Goal: Communication & Community: Answer question/provide support

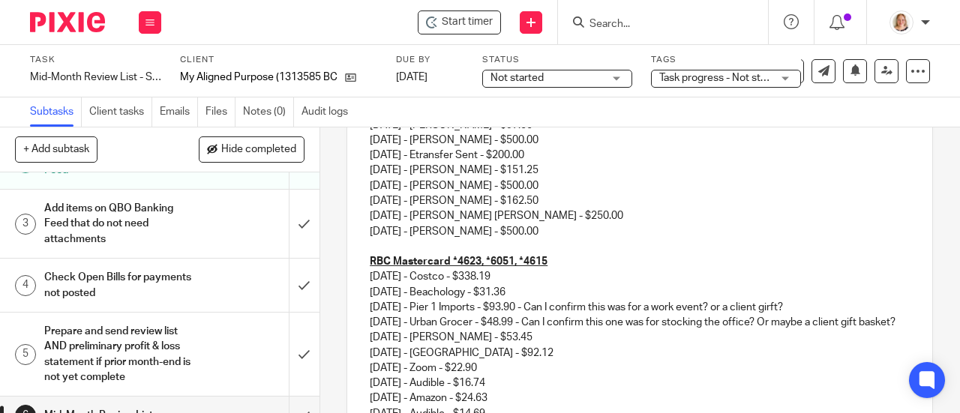
scroll to position [318, 0]
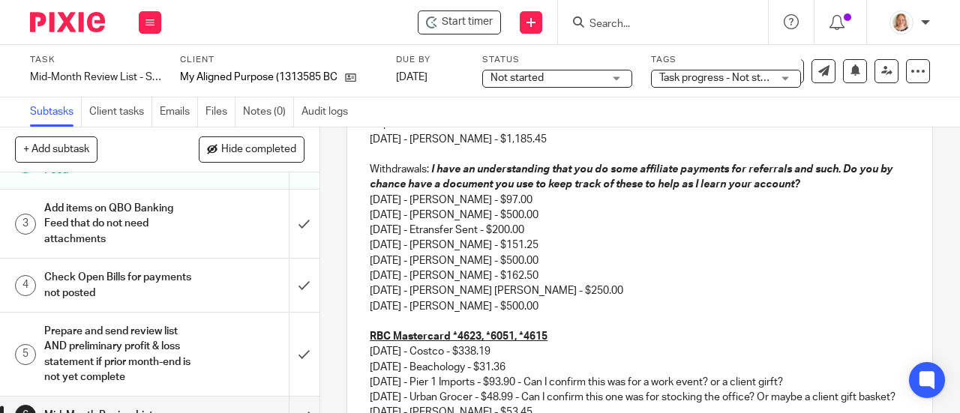
drag, startPoint x: 537, startPoint y: 310, endPoint x: 368, endPoint y: 211, distance: 196.3
click at [368, 211] on div "Hi Kaila, I hope you're doing well! Here is your review list of outstanding ite…" at bounding box center [639, 411] width 585 height 863
click at [573, 293] on p "Withdrawals: I have an understanding that you do some affiliate payments for re…" at bounding box center [640, 230] width 540 height 137
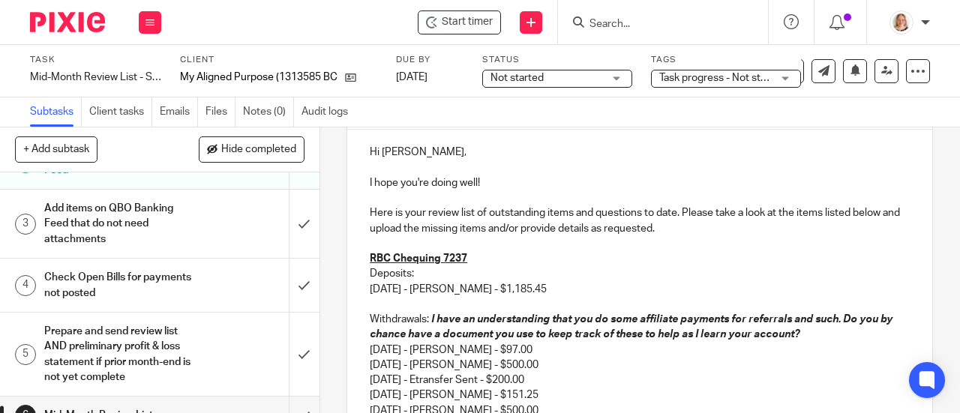
click at [370, 297] on p "Deposits: 08/26/2025 - Gillian Gish - $1,185.45" at bounding box center [640, 281] width 540 height 31
click at [546, 293] on p "Deposits: 08/26/2025 - Gillian Gish - $1,185.45" at bounding box center [640, 281] width 540 height 31
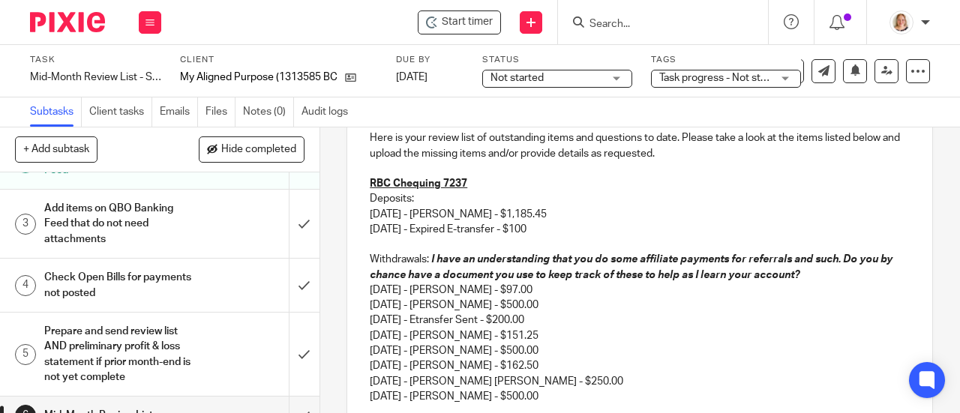
scroll to position [318, 0]
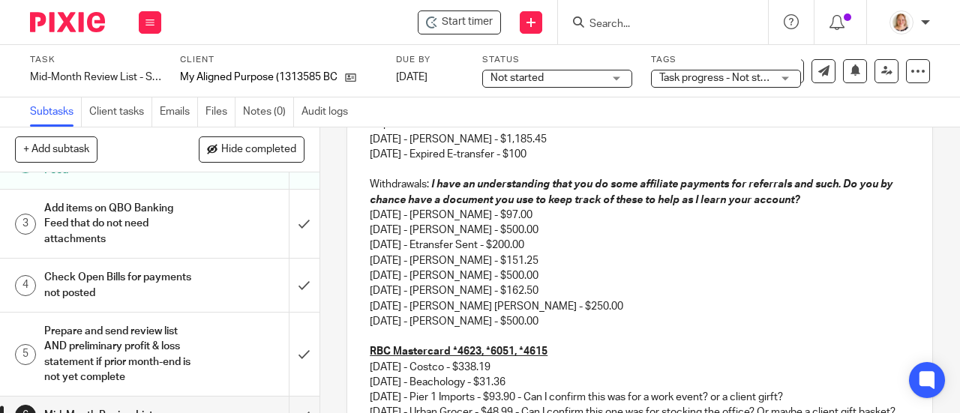
drag, startPoint x: 542, startPoint y: 219, endPoint x: 365, endPoint y: 223, distance: 177.8
click at [365, 223] on div "Hi Kaila, I hope you're doing well! Here is your review list of outstanding ite…" at bounding box center [639, 419] width 585 height 878
drag, startPoint x: 536, startPoint y: 265, endPoint x: 366, endPoint y: 269, distance: 170.4
click at [370, 269] on p "Withdrawals: I have an understanding that you do some affiliate payments for re…" at bounding box center [640, 245] width 540 height 137
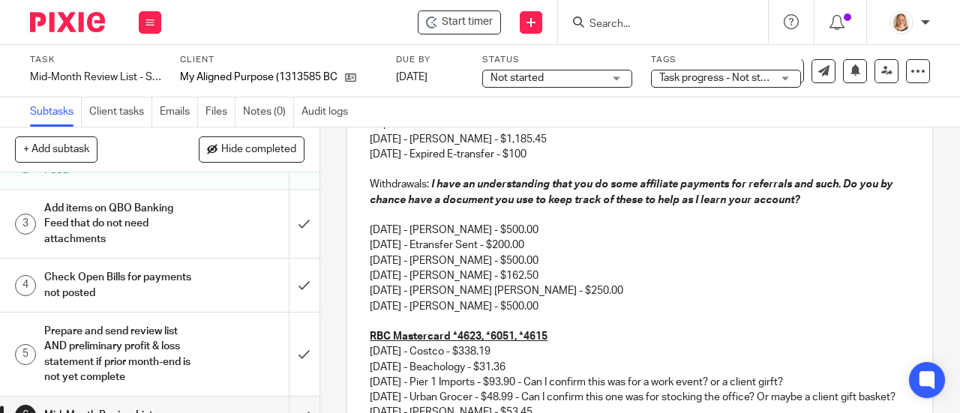
drag, startPoint x: 539, startPoint y: 278, endPoint x: 368, endPoint y: 282, distance: 171.1
click at [370, 282] on p "Withdrawals: I have an understanding that you do some affiliate payments for re…" at bounding box center [640, 238] width 540 height 122
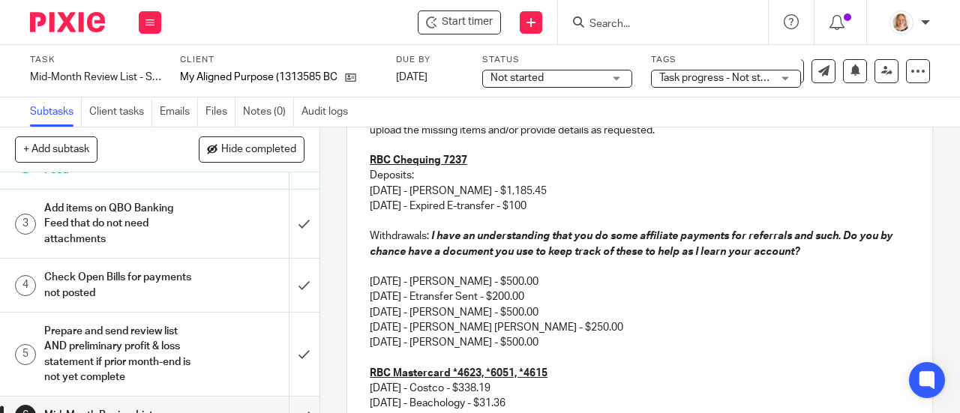
scroll to position [243, 0]
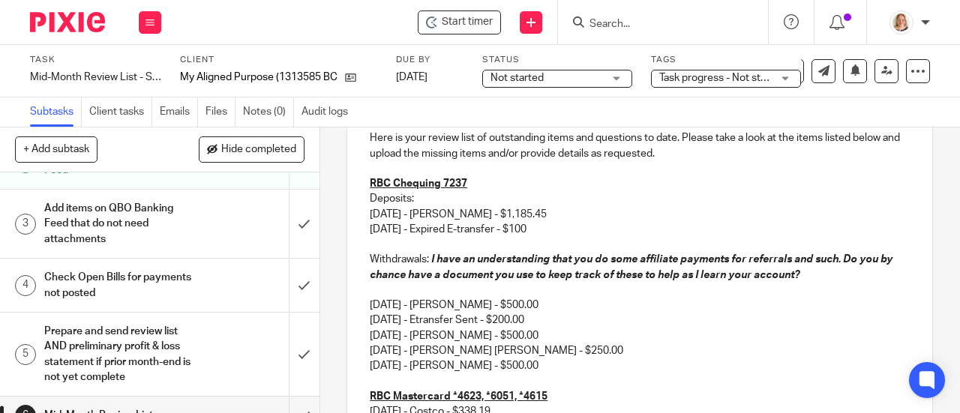
click at [554, 233] on p "08/27/2025 - Expired E-transfer - $100" at bounding box center [640, 229] width 540 height 15
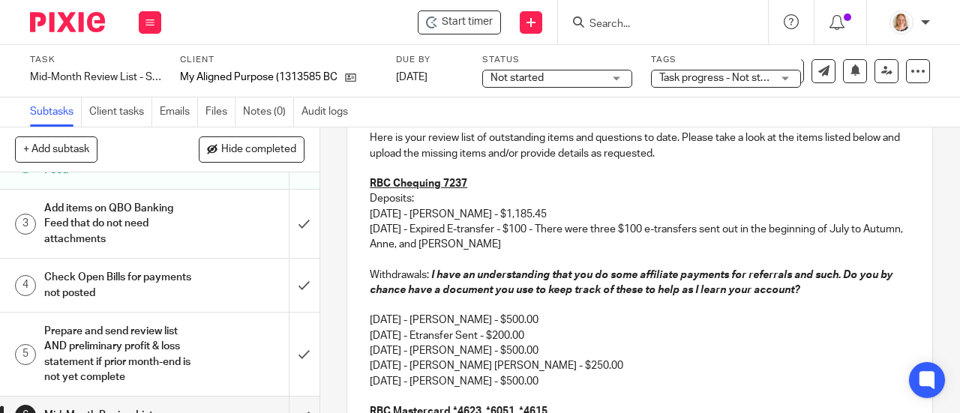
click at [536, 250] on p "08/27/2025 - Expired E-transfer - $100 - There were three $100 e-transfers sent…" at bounding box center [640, 237] width 540 height 31
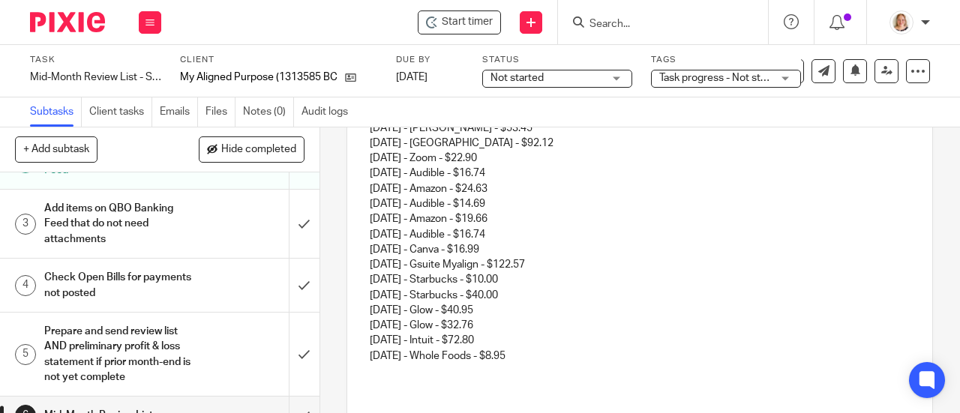
scroll to position [693, 0]
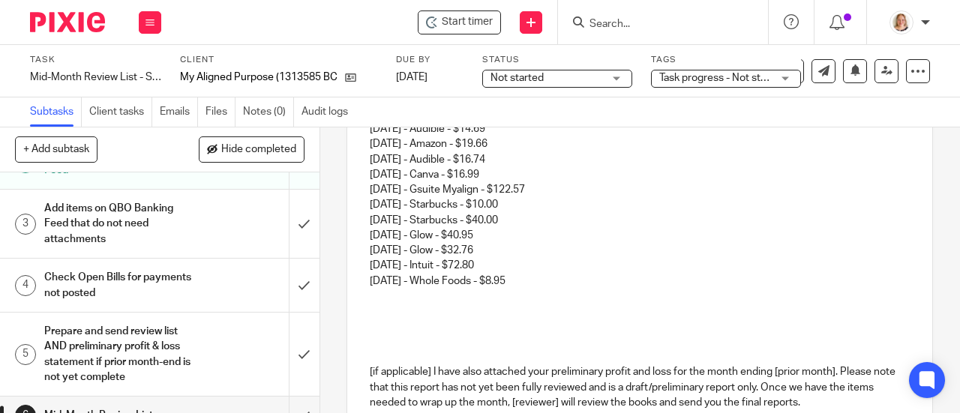
click at [576, 289] on p "09/06/2025 - Whole Foods - $8.95" at bounding box center [640, 281] width 540 height 15
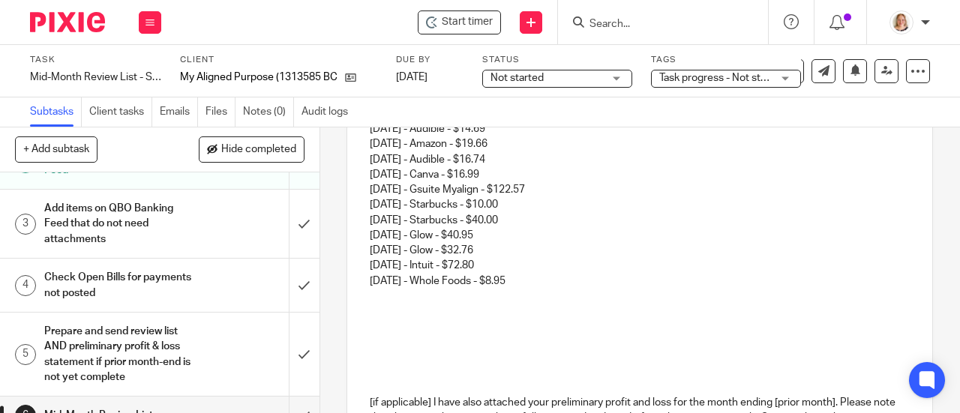
click at [386, 319] on p at bounding box center [640, 311] width 540 height 15
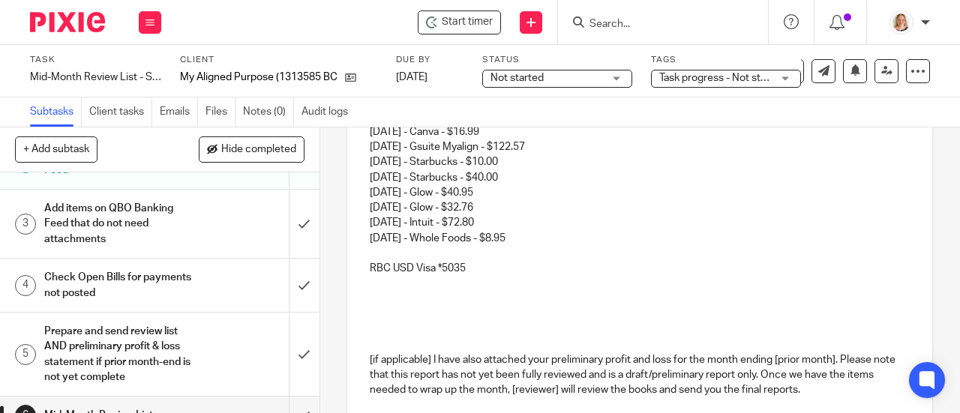
scroll to position [768, 0]
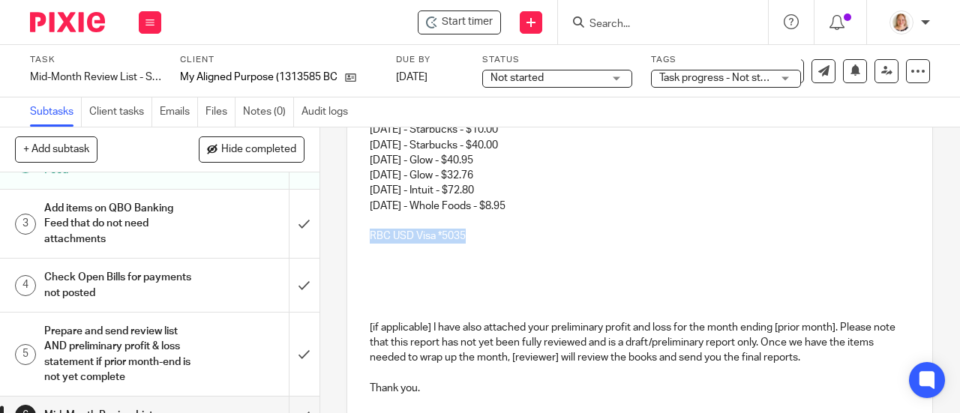
drag, startPoint x: 464, startPoint y: 256, endPoint x: 367, endPoint y: 251, distance: 97.6
click at [370, 244] on p "RBC USD Visa *5035" at bounding box center [640, 236] width 540 height 15
click at [557, 290] on p at bounding box center [640, 282] width 540 height 15
click at [379, 259] on p at bounding box center [640, 251] width 540 height 15
click at [410, 259] on p at bounding box center [640, 251] width 540 height 15
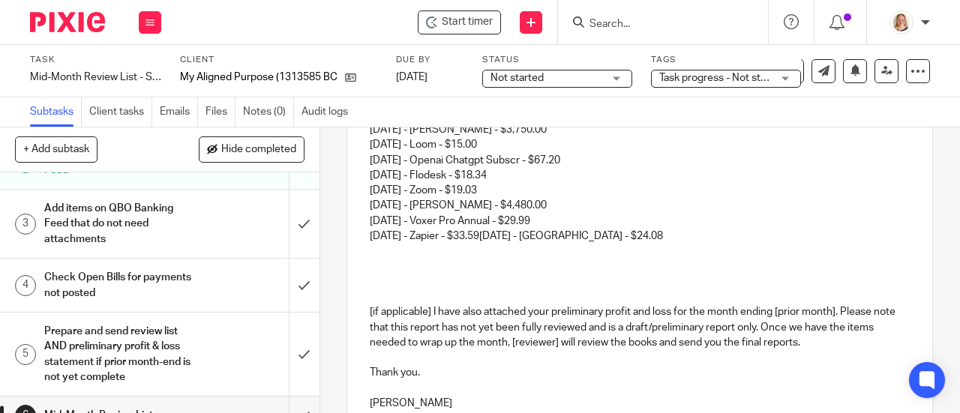
scroll to position [1104, 0]
drag, startPoint x: 504, startPoint y: 254, endPoint x: 651, endPoint y: 259, distance: 147.1
click at [651, 242] on p "08/16/2025 - Descript - $30.00 08/16/2025 - Powerhouse Women - $54.02 08/17/202…" at bounding box center [640, 75] width 540 height 335
copy p "09/11/2025 - Calendly - $24.08"
click at [387, 257] on p at bounding box center [640, 249] width 540 height 15
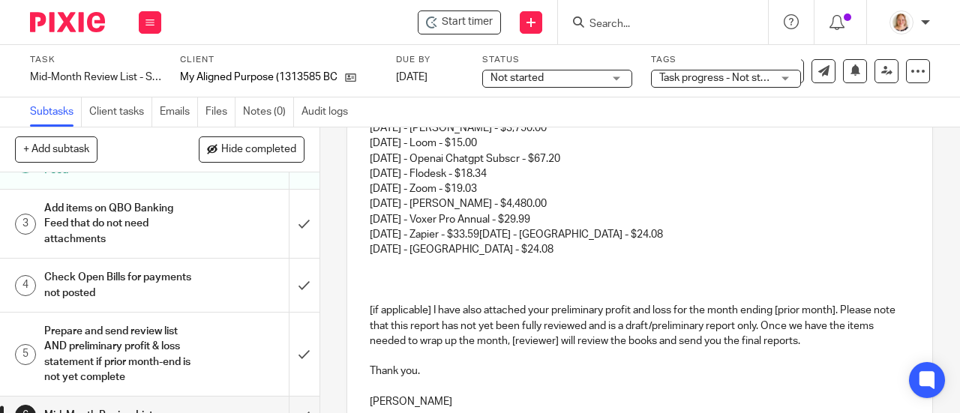
click at [507, 242] on p "08/16/2025 - Descript - $30.00 08/16/2025 - Powerhouse Women - $54.02 08/17/202…" at bounding box center [640, 75] width 540 height 335
drag, startPoint x: 502, startPoint y: 257, endPoint x: 651, endPoint y: 257, distance: 149.3
click at [651, 242] on p "08/16/2025 - Descript - $30.00 08/16/2025 - Powerhouse Women - $54.02 08/17/202…" at bounding box center [640, 75] width 540 height 335
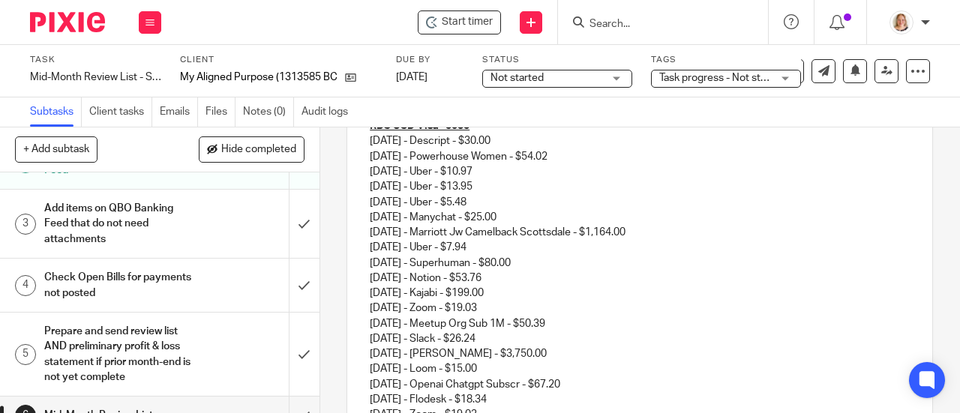
scroll to position [898, 0]
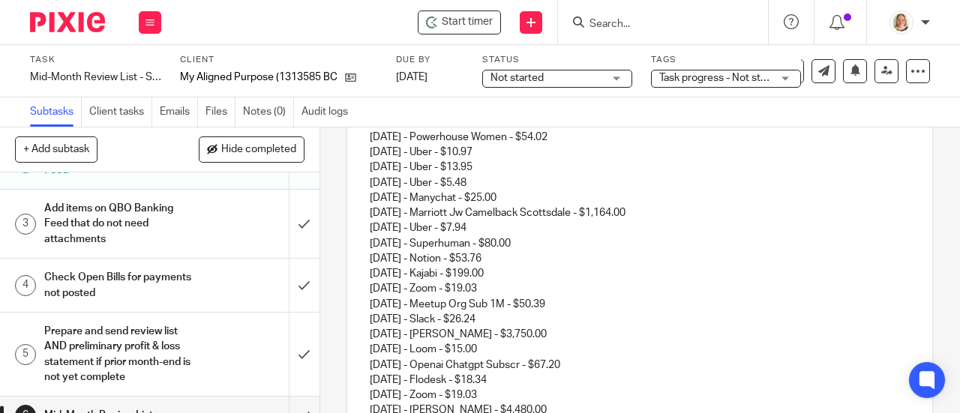
drag, startPoint x: 563, startPoint y: 158, endPoint x: 545, endPoint y: 163, distance: 19.3
click at [543, 163] on p "08/16/2025 - Descript - $30.00 08/16/2025 - Powerhouse Women - $54.02 08/17/202…" at bounding box center [640, 281] width 540 height 335
drag, startPoint x: 570, startPoint y: 155, endPoint x: 367, endPoint y: 141, distance: 203.8
click at [370, 141] on p "08/16/2025 - Descript - $30.00 08/16/2025 - Powerhouse Women - $54.02 08/17/202…" at bounding box center [640, 281] width 540 height 335
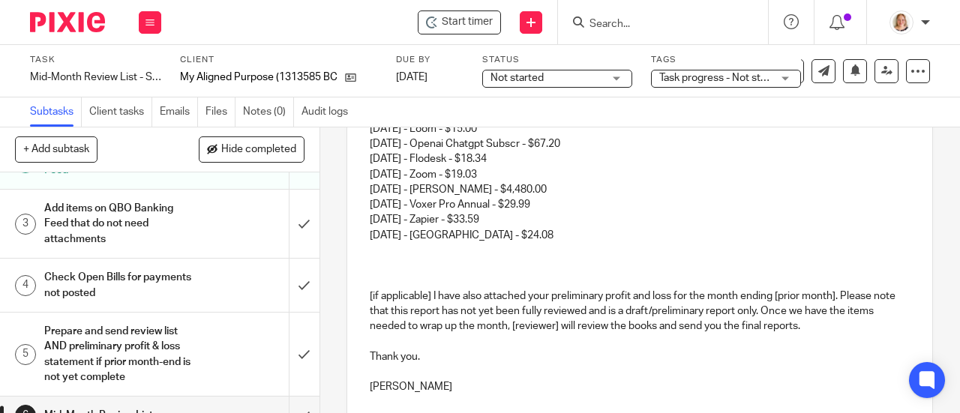
scroll to position [1113, 0]
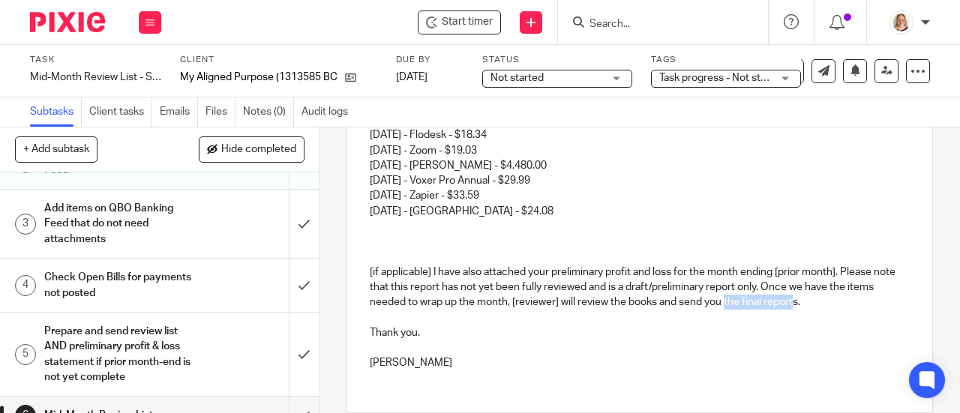
drag, startPoint x: 817, startPoint y: 320, endPoint x: 755, endPoint y: 322, distance: 62.3
click at [749, 311] on p "[if applicable] I have also attached your preliminary profit and loss for the m…" at bounding box center [640, 288] width 540 height 46
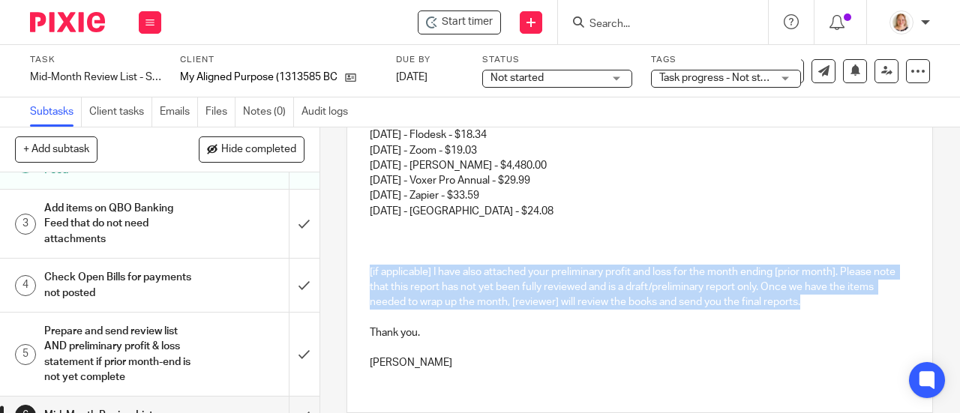
drag, startPoint x: 832, startPoint y: 322, endPoint x: 366, endPoint y: 297, distance: 466.5
click at [370, 297] on p "[if applicable] I have also attached your preliminary profit and loss for the m…" at bounding box center [640, 288] width 540 height 46
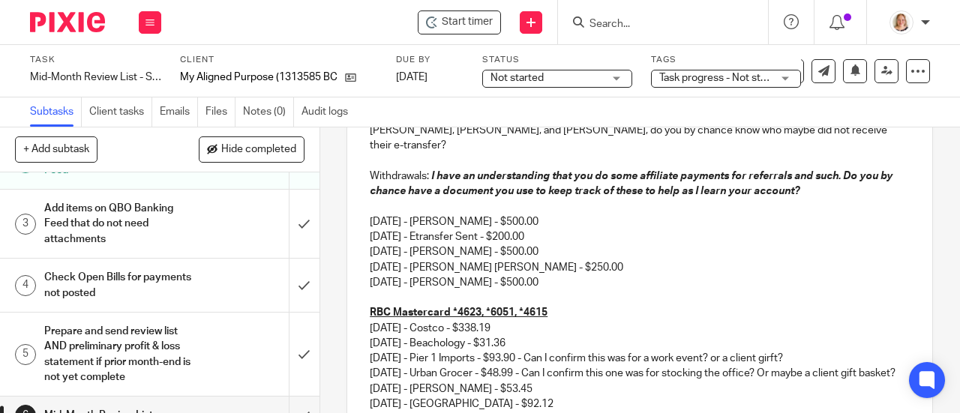
scroll to position [287, 0]
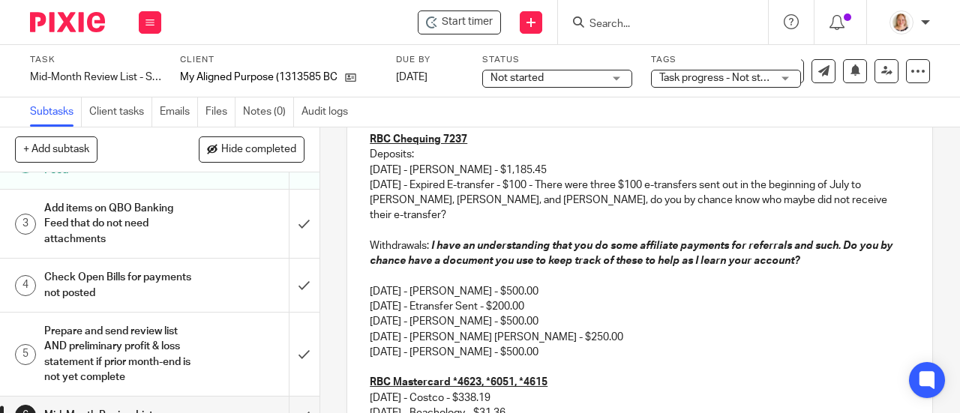
click at [375, 283] on p "Withdrawals: I have an understanding that you do some affiliate payments for re…" at bounding box center [640, 292] width 540 height 107
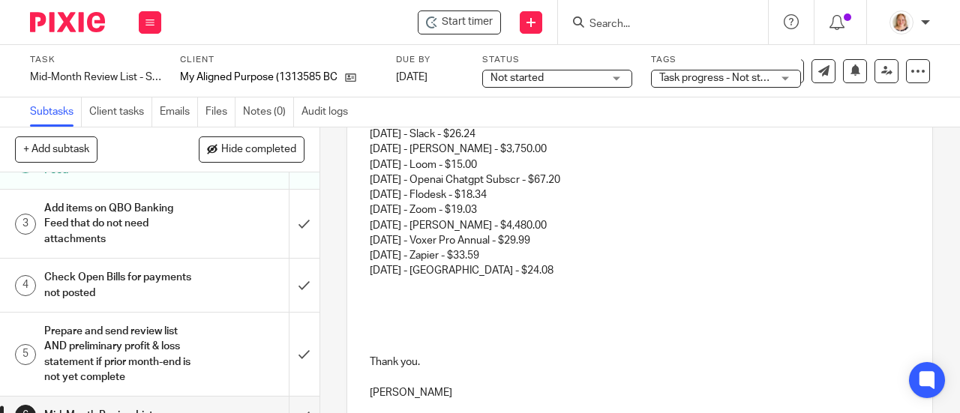
scroll to position [1113, 0]
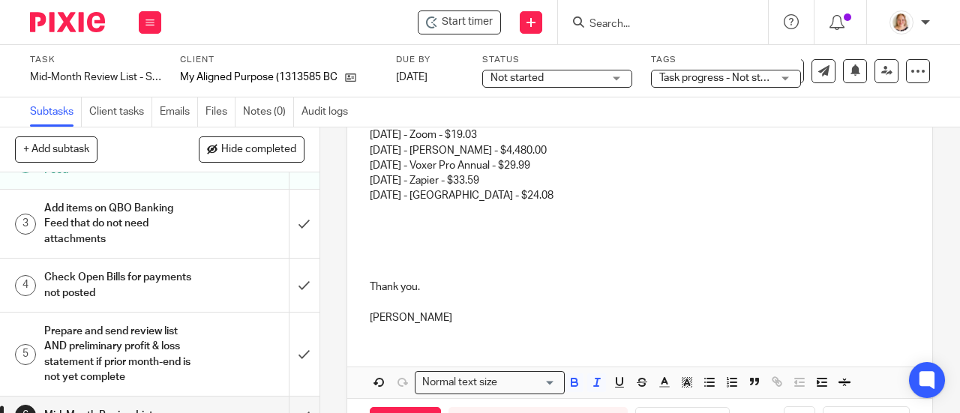
click at [437, 234] on p at bounding box center [640, 226] width 540 height 15
click at [378, 249] on p at bounding box center [640, 241] width 540 height 15
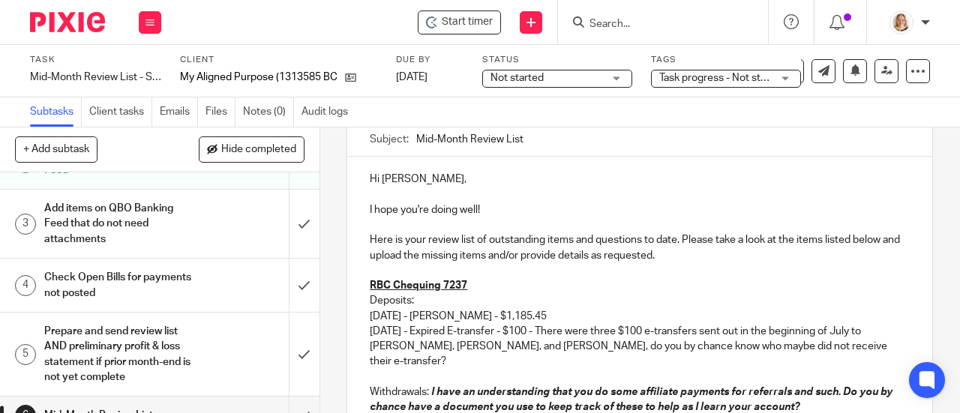
scroll to position [137, 0]
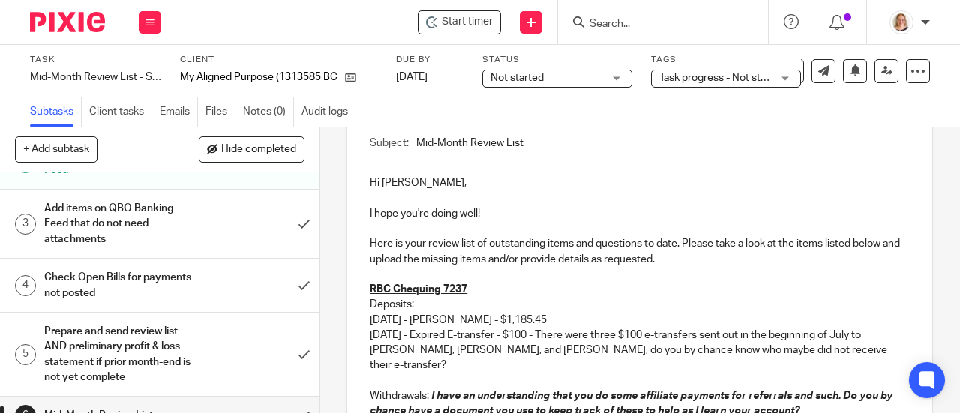
click at [370, 291] on u "RBC Chequing 7237" at bounding box center [419, 289] width 98 height 11
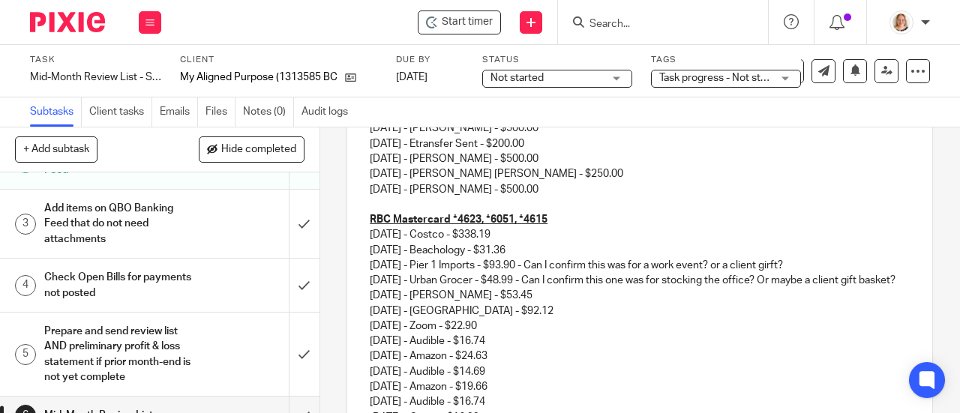
scroll to position [437, 0]
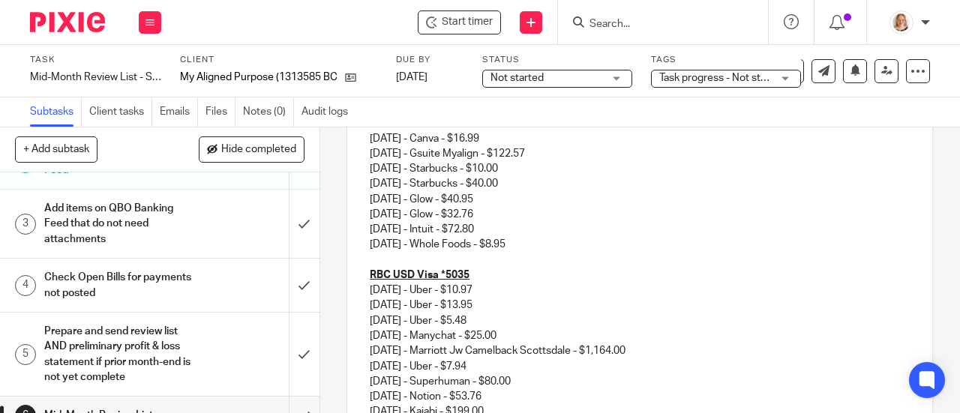
scroll to position [737, 0]
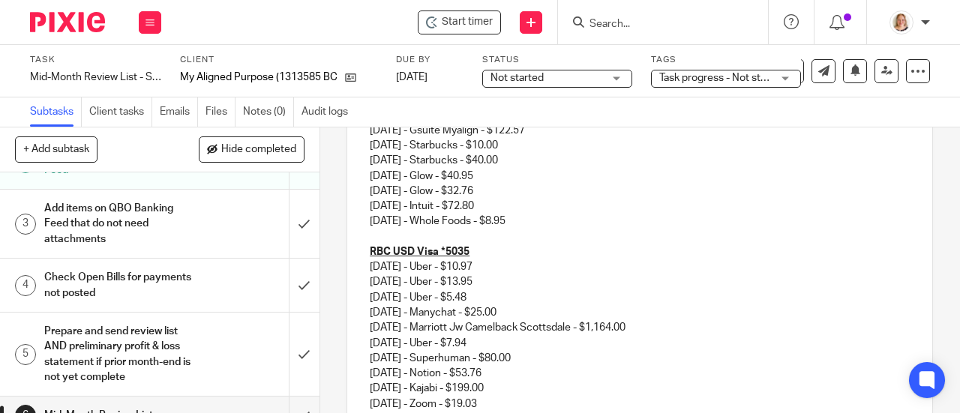
click at [370, 257] on u "RBC USD Visa *5035" at bounding box center [420, 252] width 100 height 11
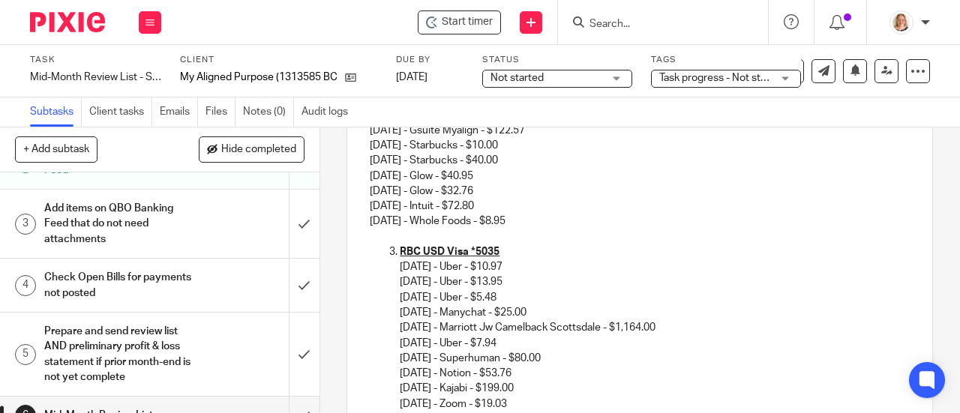
click at [388, 296] on ol "RBC USD Visa *5035 08/17/2025 - Uber - $10.97 08/18/2025 - Uber - $13.95 08/18/…" at bounding box center [640, 405] width 540 height 320
click at [392, 287] on ol "RBC USD Visa *5035 08/17/2025 - Uber - $10.97 08/18/2025 - Uber - $13.95 08/18/…" at bounding box center [640, 405] width 540 height 320
click at [380, 283] on ol "RBC USD Visa *5035 08/17/2025 - Uber - $10.97 08/18/2025 - Uber - $13.95 08/18/…" at bounding box center [640, 405] width 540 height 320
click at [362, 285] on div "Hi Kaila, I hope you're doing well! Here is your review list of outstanding ite…" at bounding box center [639, 136] width 585 height 1152
click at [351, 283] on div "Hi Kaila, I hope you're doing well! Here is your review list of outstanding ite…" at bounding box center [639, 136] width 585 height 1152
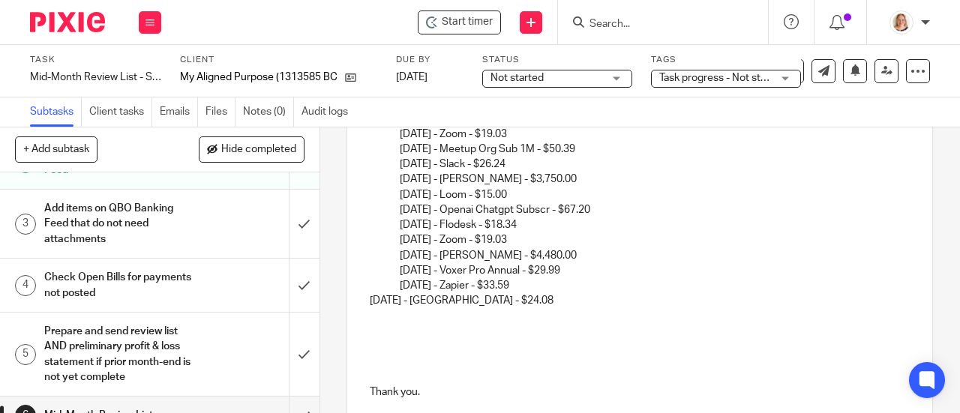
scroll to position [1038, 0]
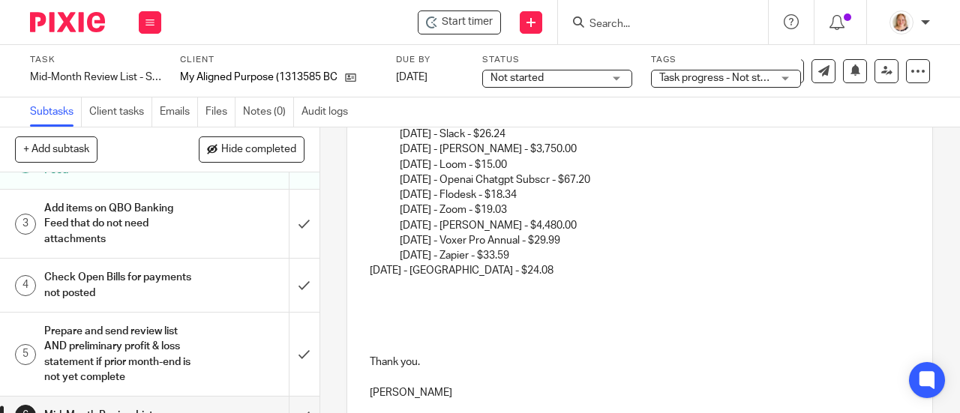
click at [393, 264] on ol "RBC USD Visa *5035 08/17/2025 - Uber - $10.97 08/18/2025 - Uber - $13.95 08/18/…" at bounding box center [640, 104] width 540 height 320
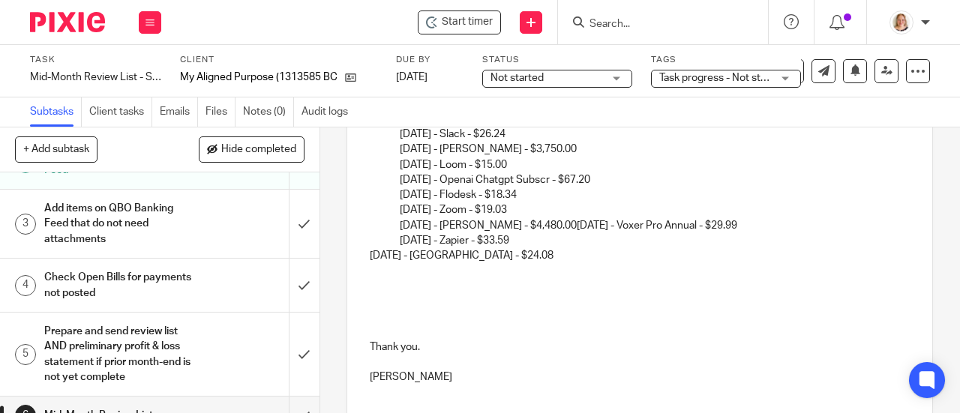
click at [777, 233] on p "08/17/2025 - Uber - $10.97 08/18/2025 - Uber - $13.95 08/18/2025 - Uber - $5.48…" at bounding box center [655, 96] width 510 height 274
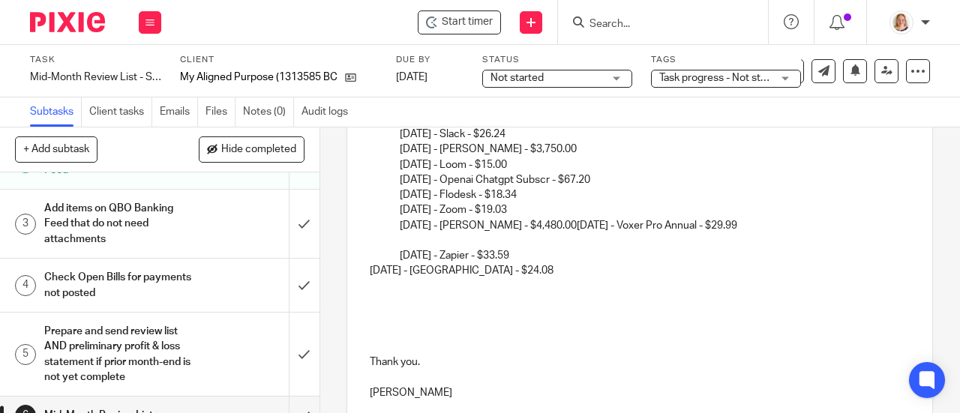
drag, startPoint x: 578, startPoint y: 246, endPoint x: 768, endPoint y: 245, distance: 190.6
click at [768, 233] on p "08/17/2025 - Uber - $10.97 08/18/2025 - Uber - $13.95 08/18/2025 - Uber - $5.48…" at bounding box center [655, 96] width 510 height 274
copy p "09/10/2025 - Voxer Pro Annual - $29.99"
click at [411, 248] on p at bounding box center [655, 240] width 510 height 15
click at [430, 248] on p "09/10/2025 - Voxer Pro Annual - $29.99" at bounding box center [670, 240] width 480 height 15
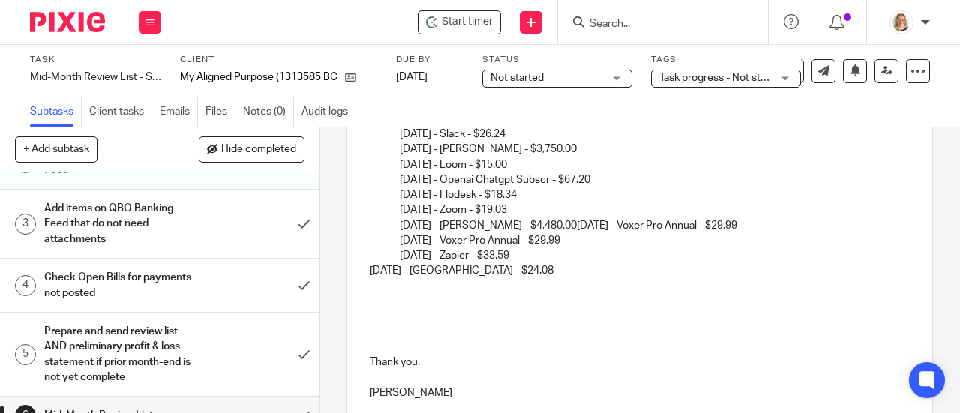
drag, startPoint x: 578, startPoint y: 245, endPoint x: 760, endPoint y: 247, distance: 182.3
click at [760, 233] on p "08/17/2025 - Uber - $10.97 08/18/2025 - Uber - $13.95 08/18/2025 - Uber - $5.48…" at bounding box center [655, 96] width 510 height 274
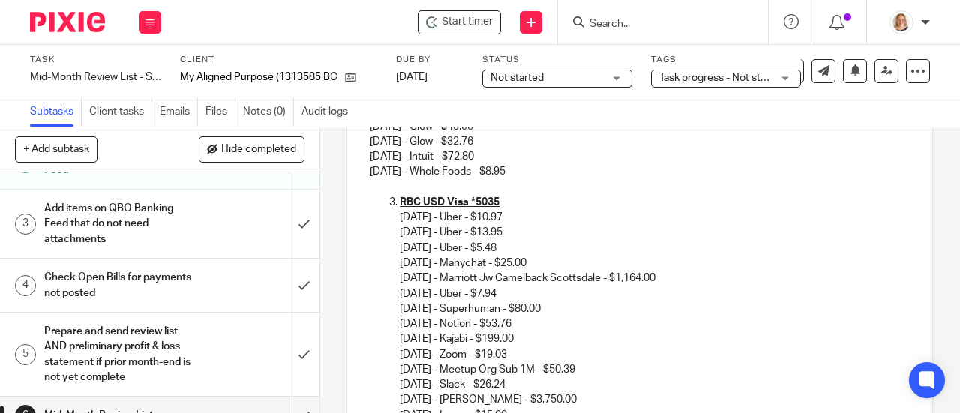
scroll to position [756, 0]
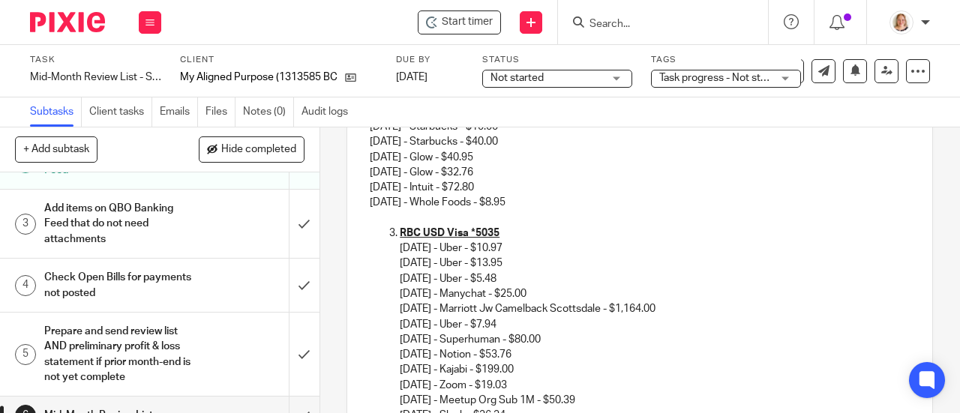
click at [389, 269] on ol "RBC USD Visa *5035 08/17/2025 - Uber - $10.97 08/18/2025 - Uber - $13.95 08/18/…" at bounding box center [640, 386] width 540 height 320
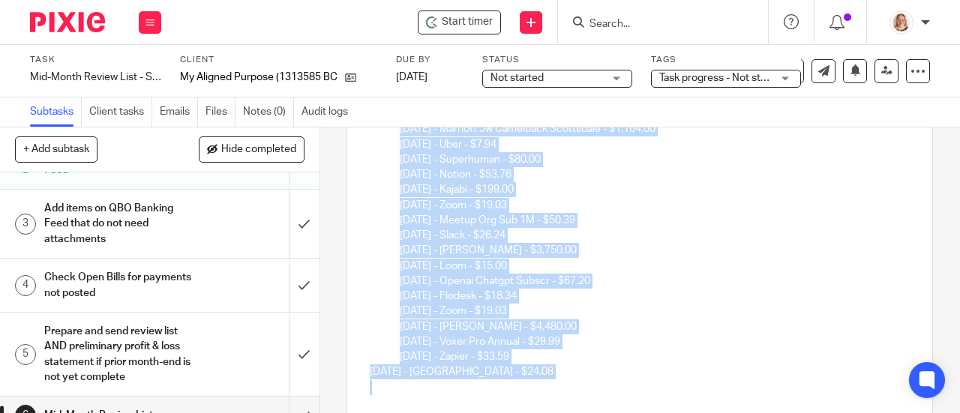
scroll to position [981, 0]
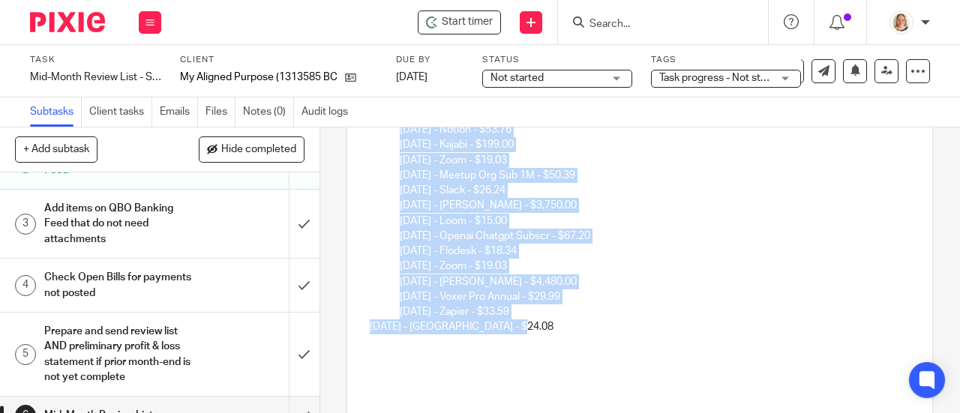
drag, startPoint x: 389, startPoint y: 265, endPoint x: 578, endPoint y: 345, distance: 205.4
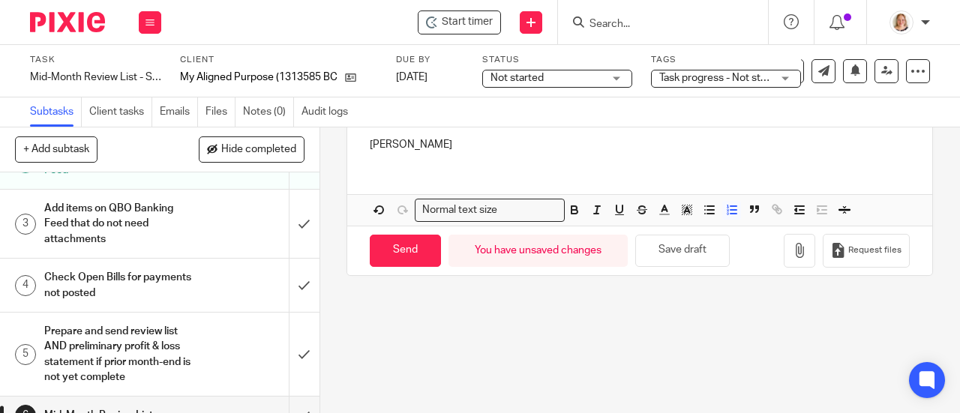
scroll to position [887, 0]
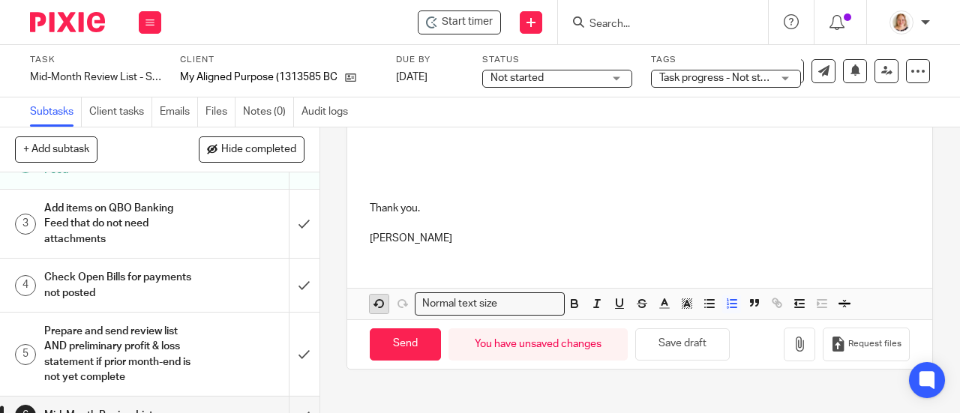
click at [377, 311] on icon "button" at bounding box center [380, 304] width 14 height 14
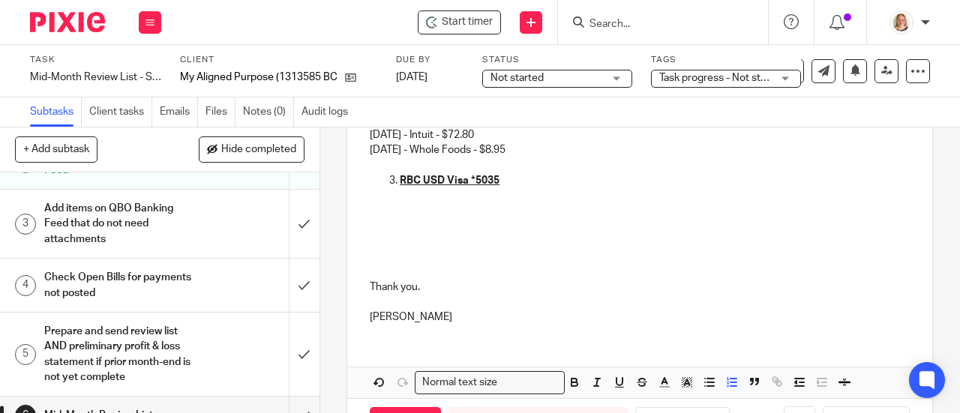
scroll to position [737, 0]
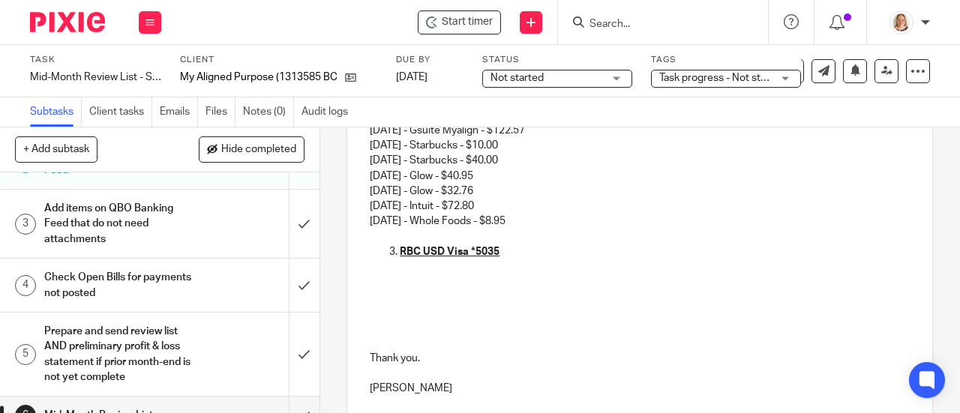
click at [376, 305] on p at bounding box center [640, 297] width 540 height 15
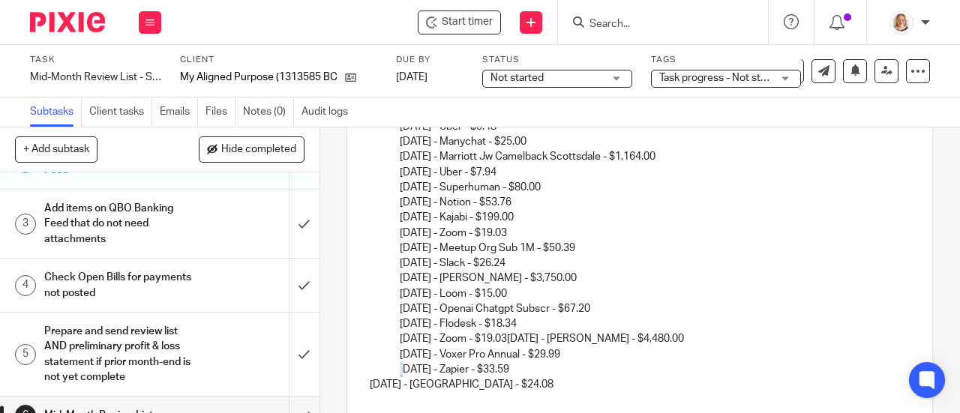
click at [400, 377] on p "09/10/2025 - Zapier - $33.59" at bounding box center [655, 369] width 510 height 15
drag, startPoint x: 393, startPoint y: 387, endPoint x: 386, endPoint y: 391, distance: 8.4
click at [392, 377] on ol "08/17/2025 - Uber - $10.97 08/18/2025 - Uber - $13.95 08/18/2025 - Uber - $5.48…" at bounding box center [640, 233] width 540 height 289
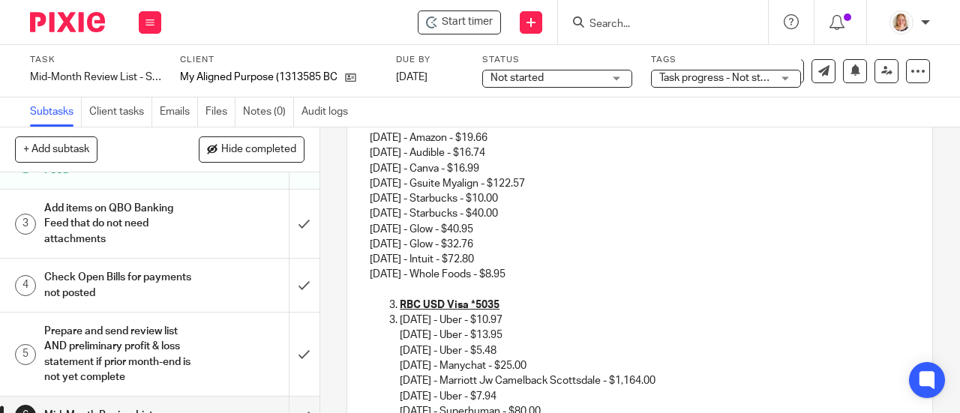
scroll to position [683, 0]
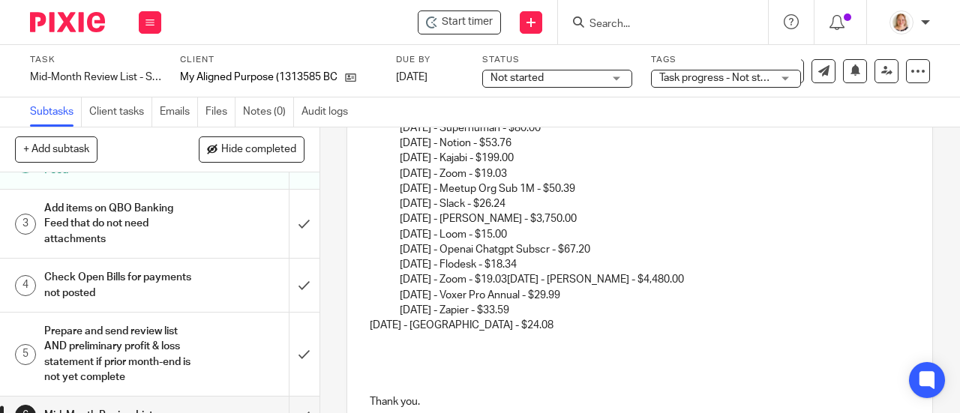
scroll to position [984, 0]
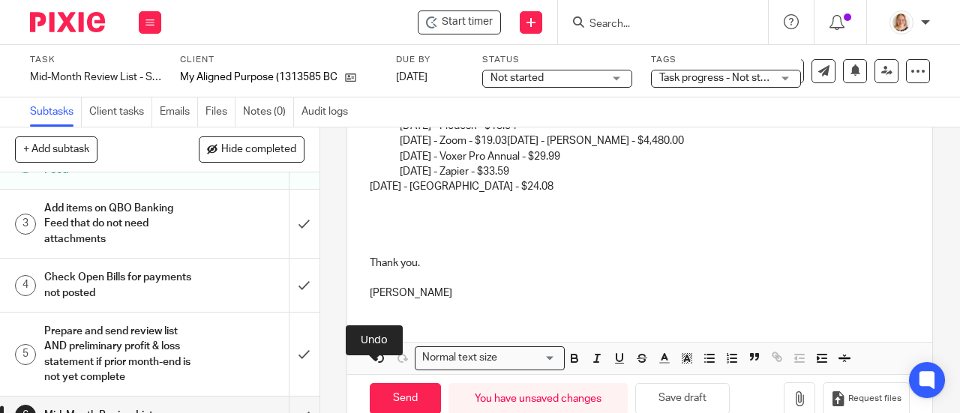
scroll to position [1083, 0]
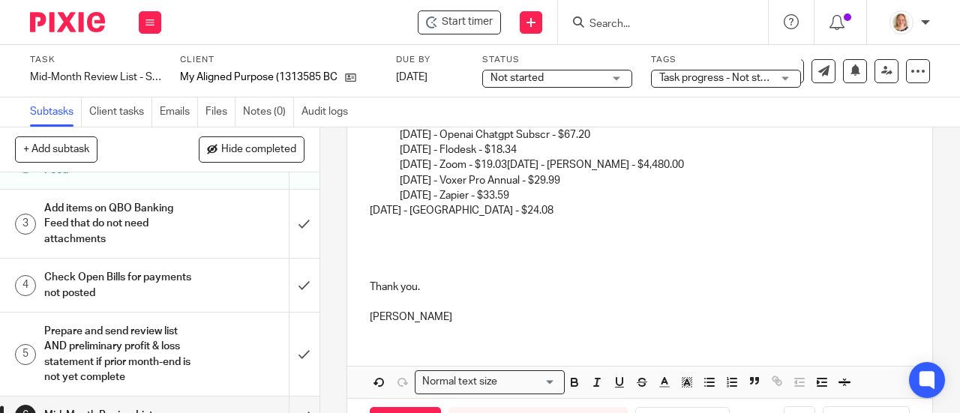
click at [370, 218] on p "09/11/2025 - Calendly - $24.08" at bounding box center [640, 210] width 540 height 15
click at [525, 249] on p at bounding box center [640, 241] width 540 height 15
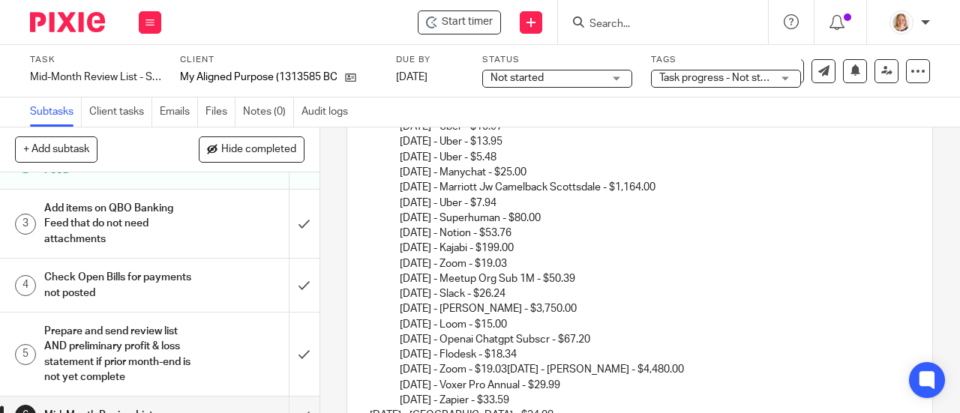
scroll to position [932, 0]
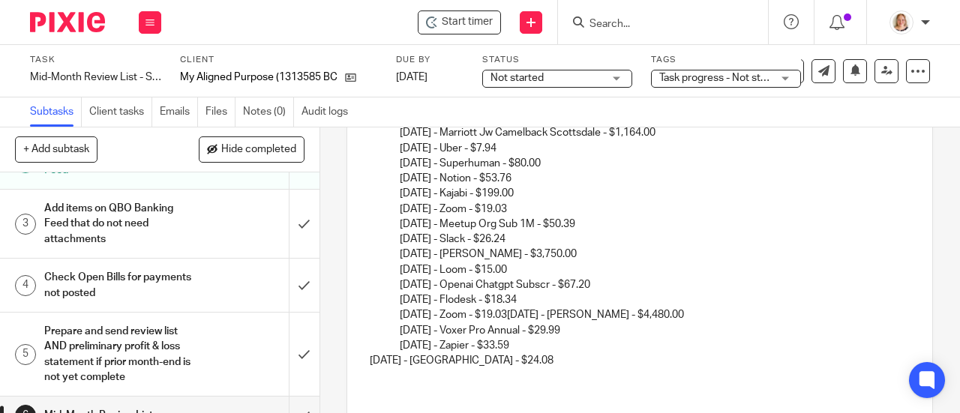
drag, startPoint x: 564, startPoint y: 304, endPoint x: 413, endPoint y: 296, distance: 151.7
click at [392, 353] on ol "RBC USD Visa *5035 08/17/2025 - Uber - $10.97 08/18/2025 - Uber - $13.95 08/18/…" at bounding box center [640, 202] width 540 height 304
click at [406, 368] on p "09/11/2025 - Calendly - $24.08" at bounding box center [640, 360] width 540 height 15
click at [452, 368] on p "09/11/2025 - Calendly - $24.08" at bounding box center [640, 360] width 540 height 15
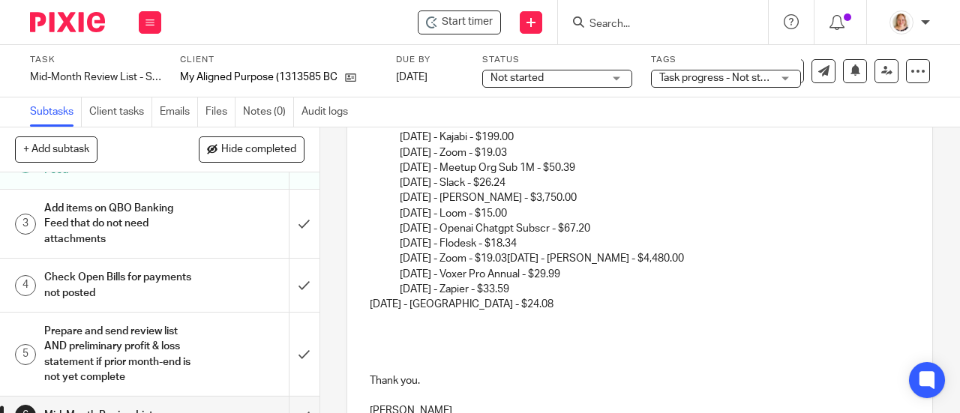
scroll to position [1158, 0]
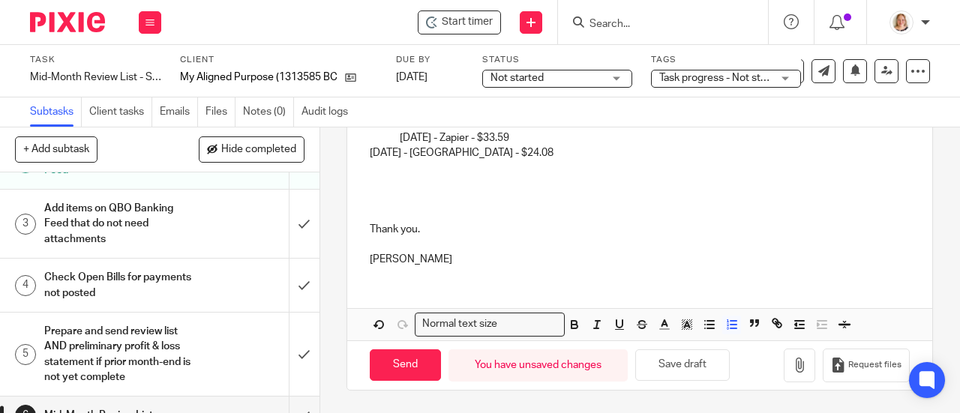
click at [631, 228] on p "Thank you." at bounding box center [640, 229] width 540 height 15
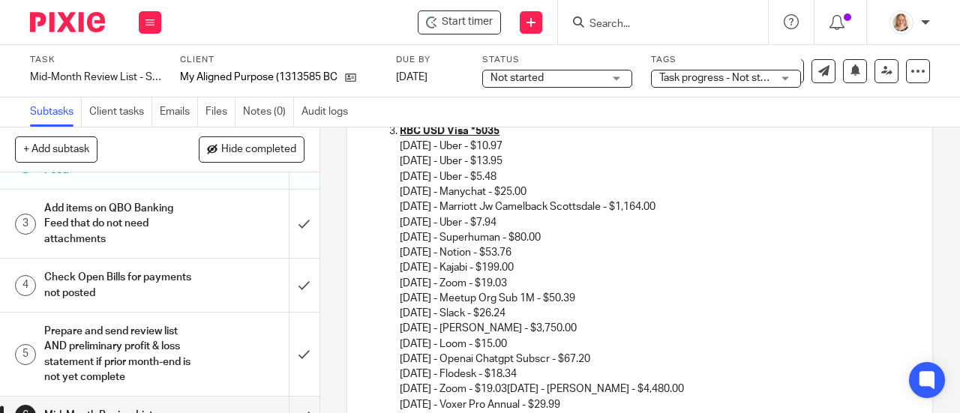
scroll to position [857, 0]
drag, startPoint x: 543, startPoint y: 307, endPoint x: 396, endPoint y: 166, distance: 203.7
click at [396, 166] on div "Hi Kaila, I hope you're doing well! Here is your review list of outstanding ite…" at bounding box center [639, 0] width 585 height 1121
copy div "08/17/2025 - Uber - $10.97 08/18/2025 - Uber - $13.95 08/18/2025 - Uber - $5.48…"
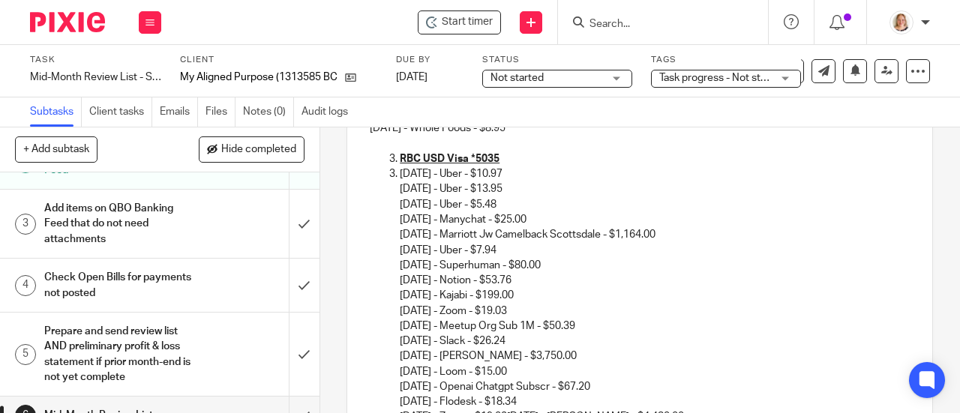
scroll to position [800, 0]
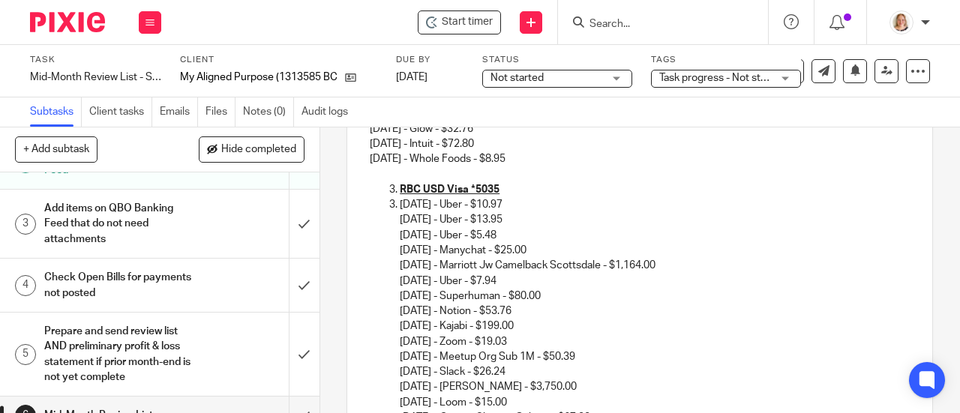
drag, startPoint x: 679, startPoint y: 287, endPoint x: 368, endPoint y: 230, distance: 316.5
drag, startPoint x: 550, startPoint y: 346, endPoint x: 347, endPoint y: 244, distance: 227.5
click at [347, 244] on div "Hi Kaila, I hope you're doing well! Here is your review list of outstanding ite…" at bounding box center [639, 347] width 585 height 1698
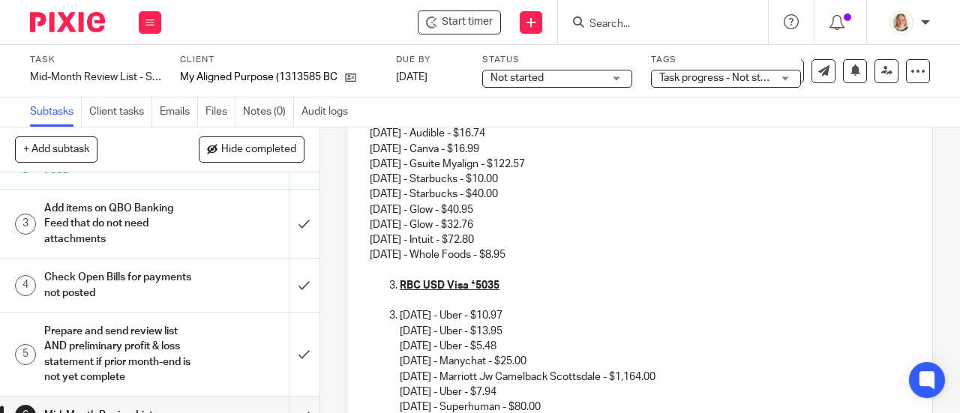
scroll to position [698, 0]
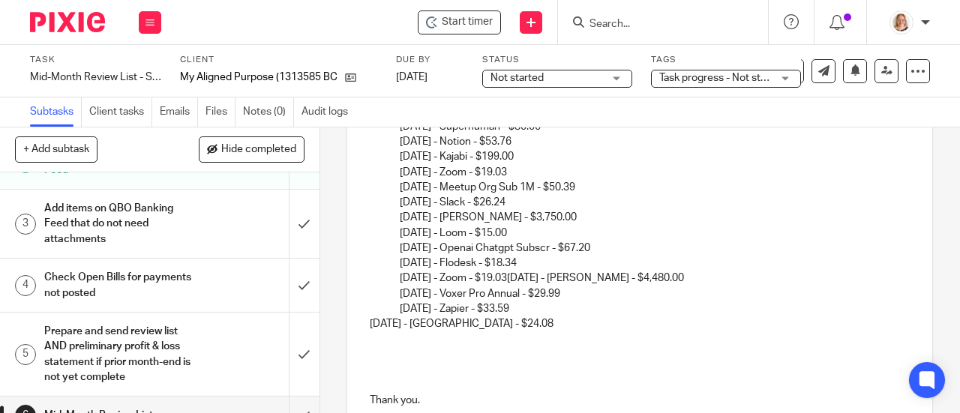
scroll to position [999, 0]
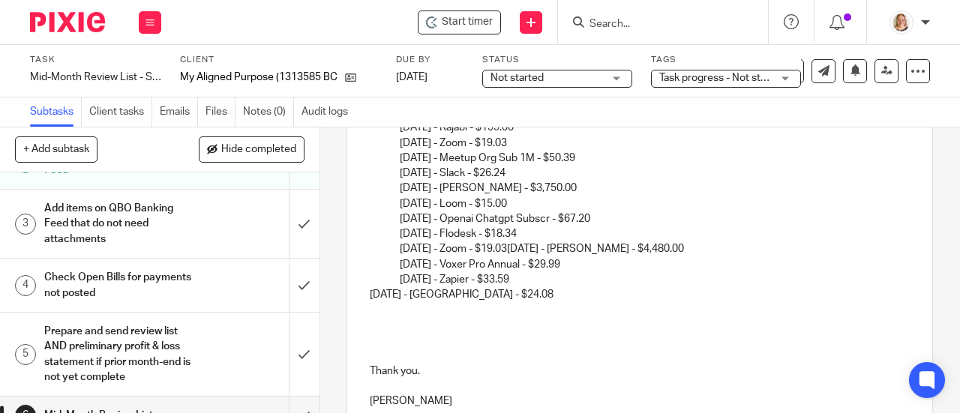
click at [533, 257] on p "RBC USD Visa *5035 08/17/2025 - Uber - $10.97 08/18/2025 - Uber - $13.95 08/18/…" at bounding box center [655, 120] width 510 height 274
drag, startPoint x: 531, startPoint y: 268, endPoint x: 709, endPoint y: 272, distance: 177.9
click at [709, 257] on p "RBC USD Visa *5035 08/17/2025 - Uber - $10.97 08/18/2025 - Uber - $13.95 08/18/…" at bounding box center [655, 120] width 510 height 274
copy p "09/09/2025 - Chris Harder - $4,480.00"
click at [400, 272] on p "09/10/2025 - Voxer Pro Annual - $29.99" at bounding box center [655, 264] width 510 height 15
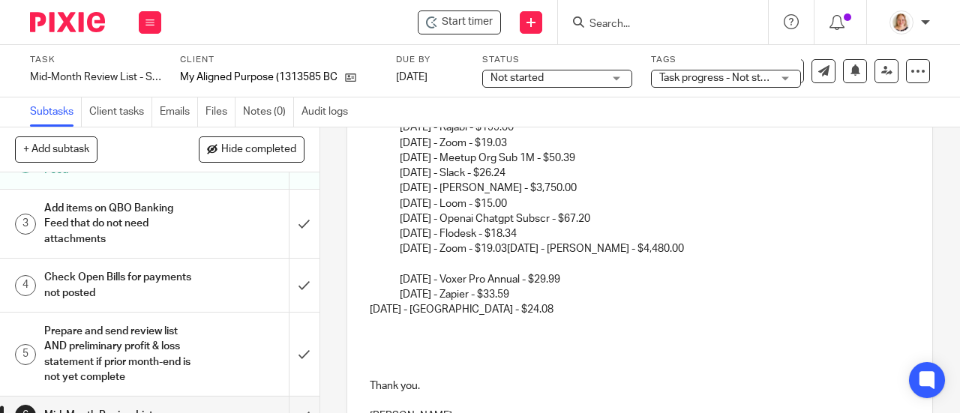
click at [402, 272] on p at bounding box center [655, 264] width 510 height 15
click at [430, 272] on p "09/09/2025 - Chris Harder - $4,480.00" at bounding box center [670, 264] width 480 height 15
drag, startPoint x: 532, startPoint y: 270, endPoint x: 711, endPoint y: 275, distance: 179.4
click at [711, 257] on p "RBC USD Visa *5035 08/17/2025 - Uber - $10.97 08/18/2025 - Uber - $13.95 08/18/…" at bounding box center [655, 120] width 510 height 274
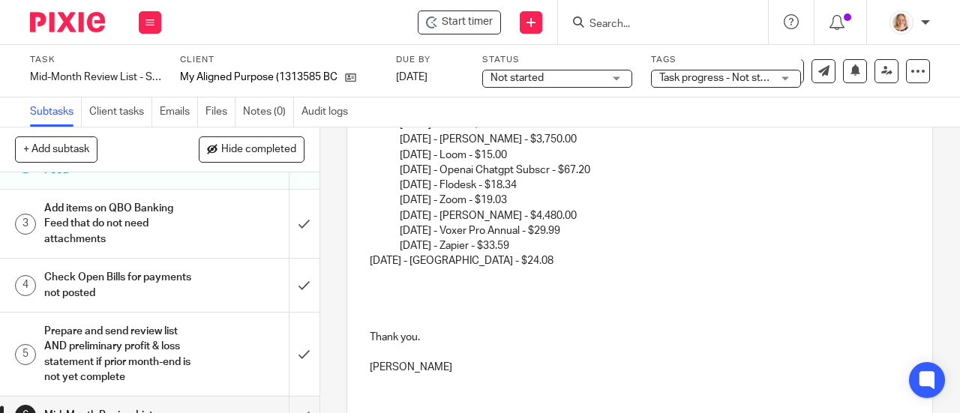
scroll to position [1092, 0]
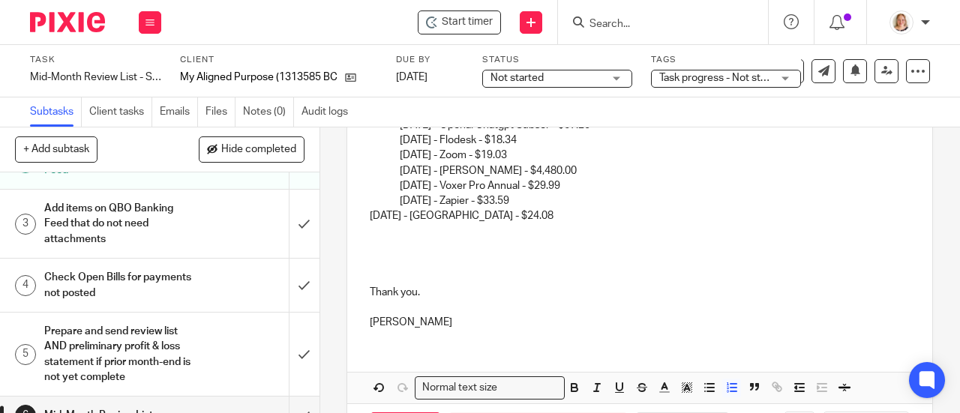
click at [546, 239] on p at bounding box center [640, 231] width 540 height 15
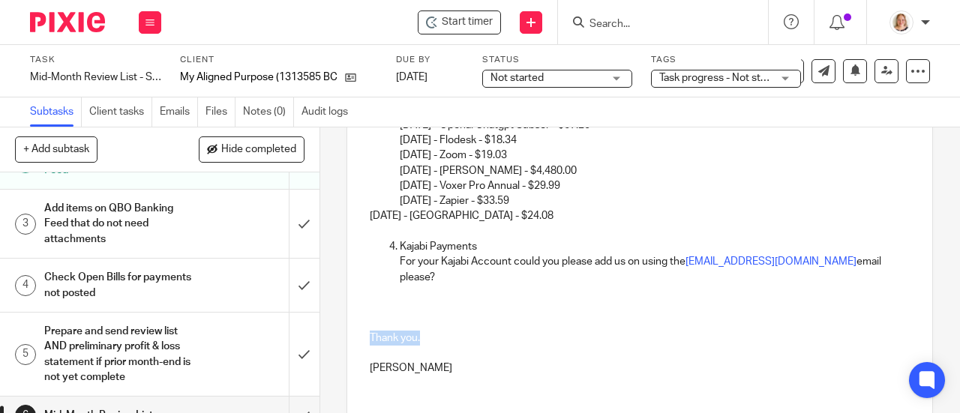
drag, startPoint x: 420, startPoint y: 344, endPoint x: 363, endPoint y: 349, distance: 57.3
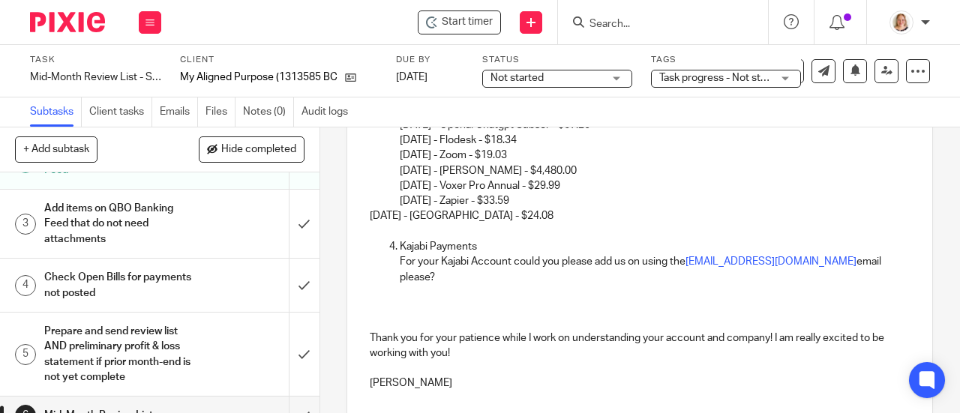
scroll to position [1017, 0]
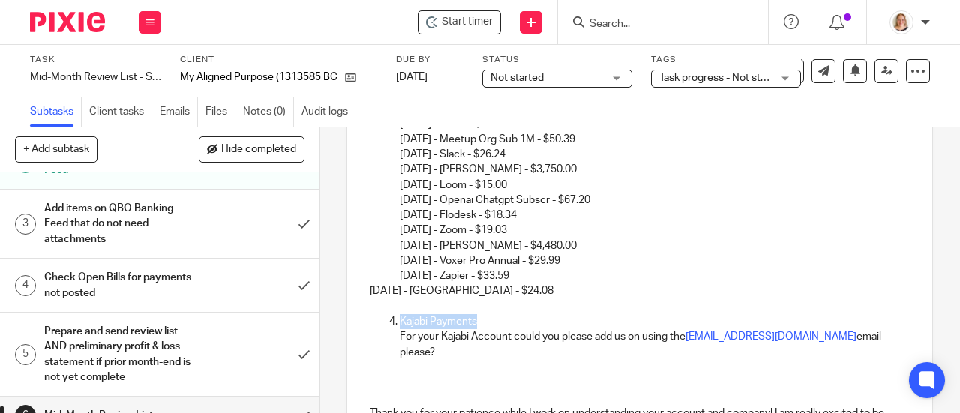
drag, startPoint x: 482, startPoint y: 338, endPoint x: 395, endPoint y: 347, distance: 88.2
click at [400, 329] on p "Kajabi Payments" at bounding box center [655, 321] width 510 height 15
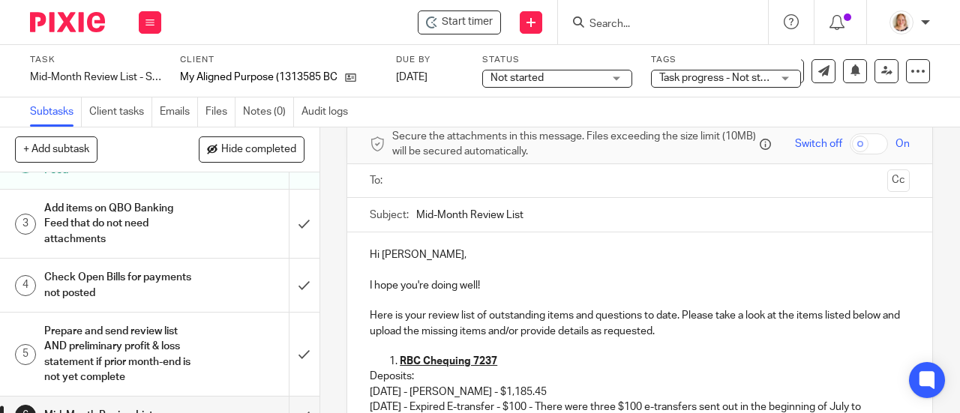
scroll to position [42, 0]
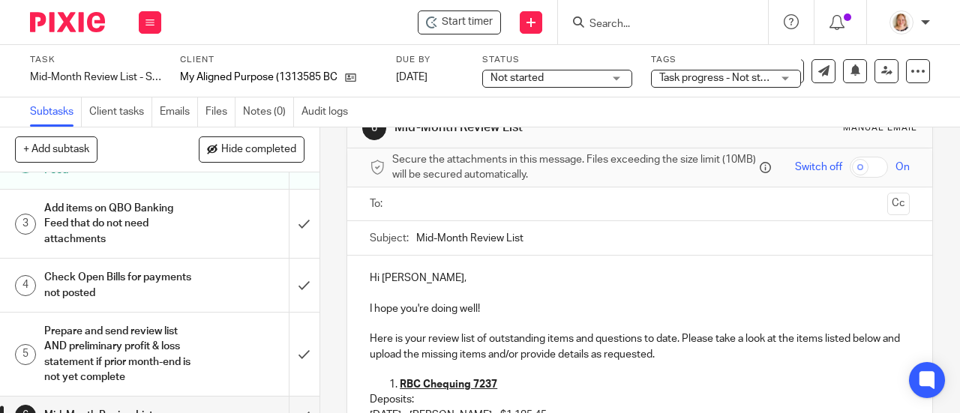
click at [418, 213] on input "text" at bounding box center [640, 204] width 484 height 17
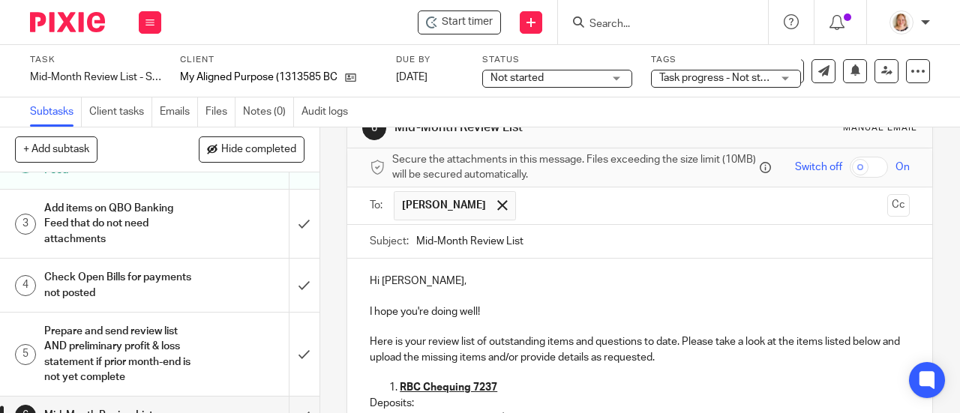
click at [524, 209] on input "text" at bounding box center [703, 205] width 359 height 29
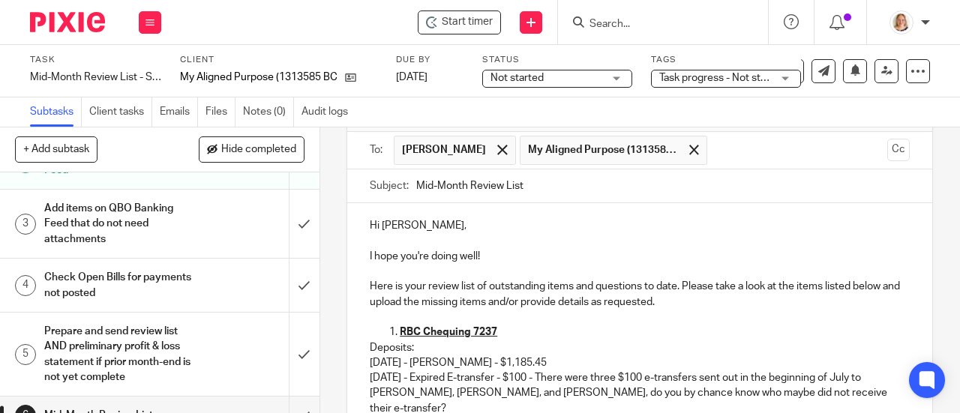
scroll to position [117, 0]
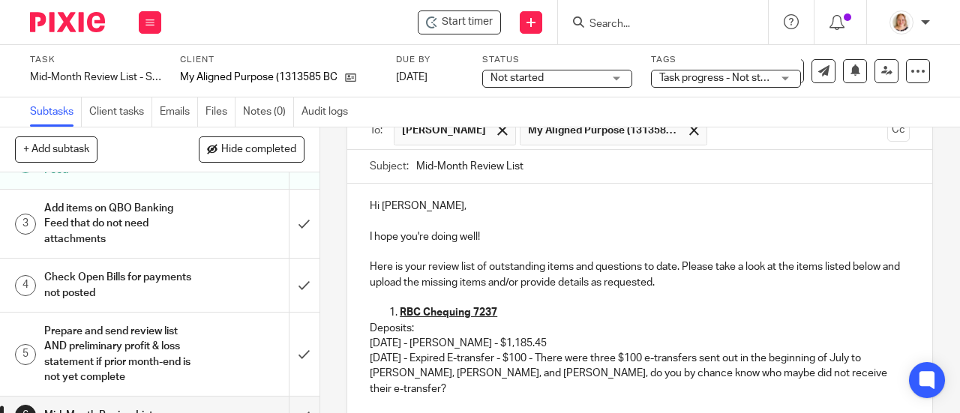
click at [578, 175] on input "Mid-Month Review List" at bounding box center [663, 167] width 494 height 34
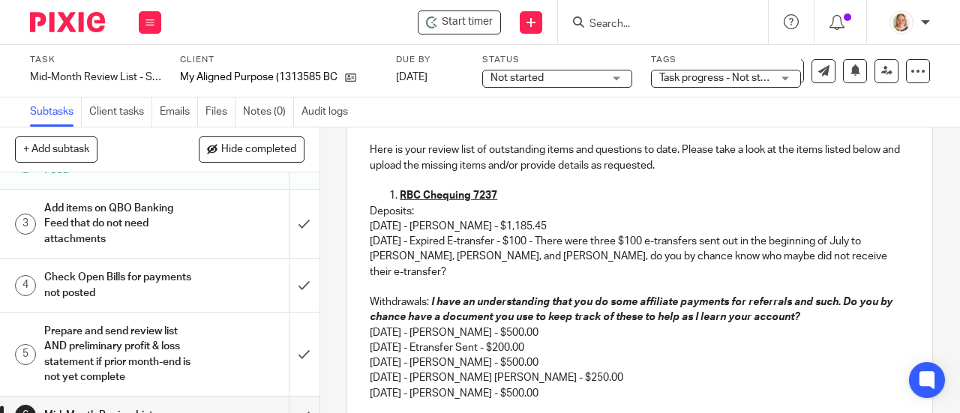
scroll to position [267, 0]
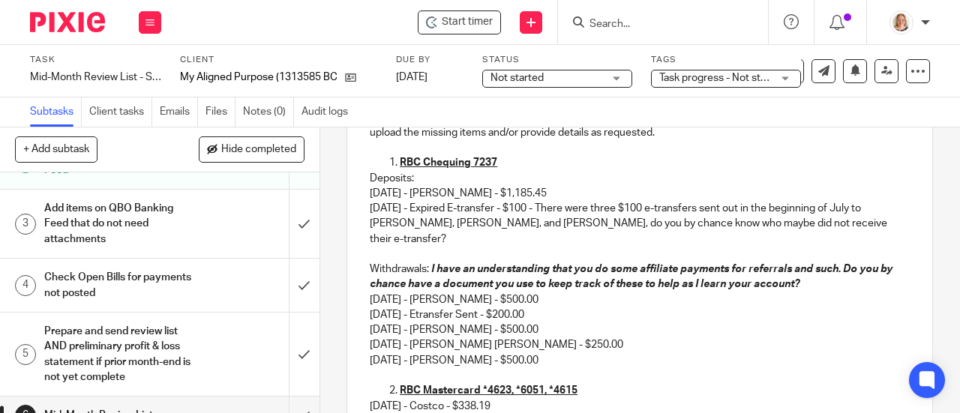
type input "Mid-Month Review List September"
click at [582, 194] on p "Deposits: 08/26/2025 - Gillian Gish - $1,185.45" at bounding box center [640, 186] width 540 height 31
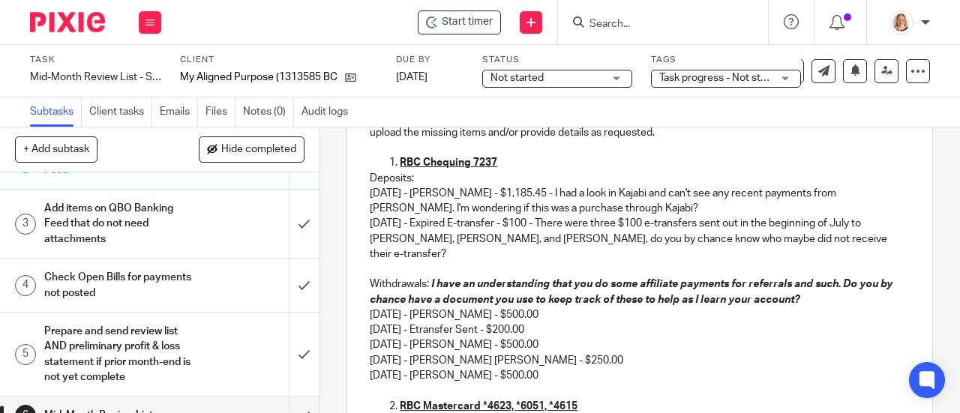
click at [642, 247] on p "08/27/2025 - Expired E-transfer - $100 - There were three $100 e-transfers sent…" at bounding box center [640, 239] width 540 height 46
click at [779, 245] on p "08/27/2025 - Expired E-transfer - $100 - There were three $100 e-transfers sent…" at bounding box center [640, 239] width 540 height 46
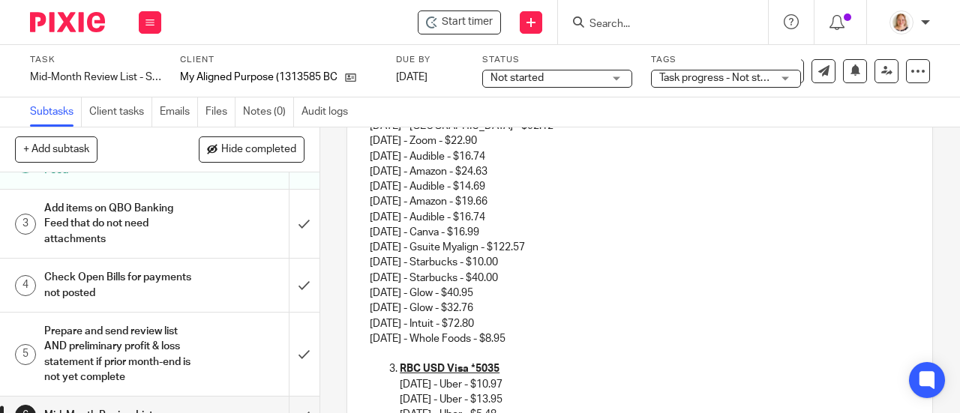
scroll to position [642, 0]
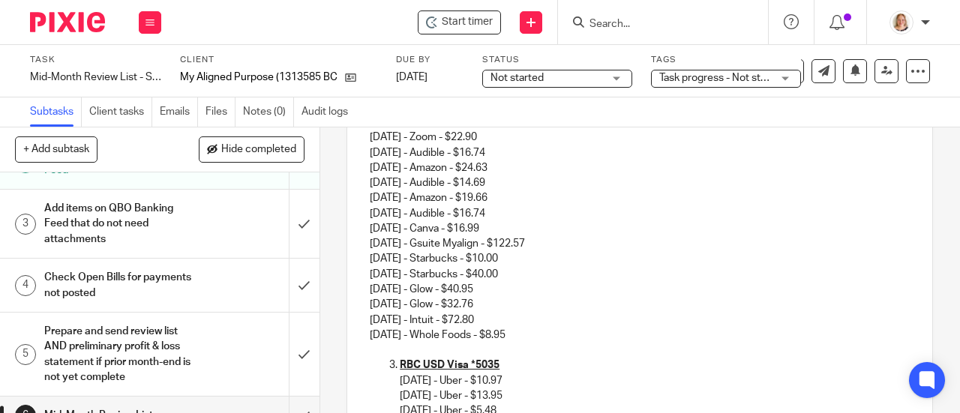
click at [506, 328] on p "07/18/2025 - Costco - $338.19 07/18/2025 - Beachology - $31.36 07/18/2025 - Pie…" at bounding box center [640, 183] width 540 height 289
click at [370, 343] on p "09/06/2025 - Whole Foods - $8.95" at bounding box center [640, 335] width 540 height 15
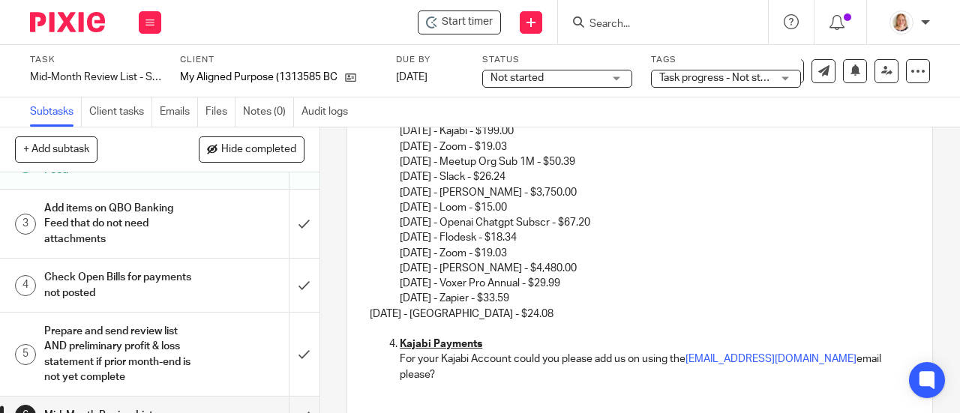
scroll to position [1017, 0]
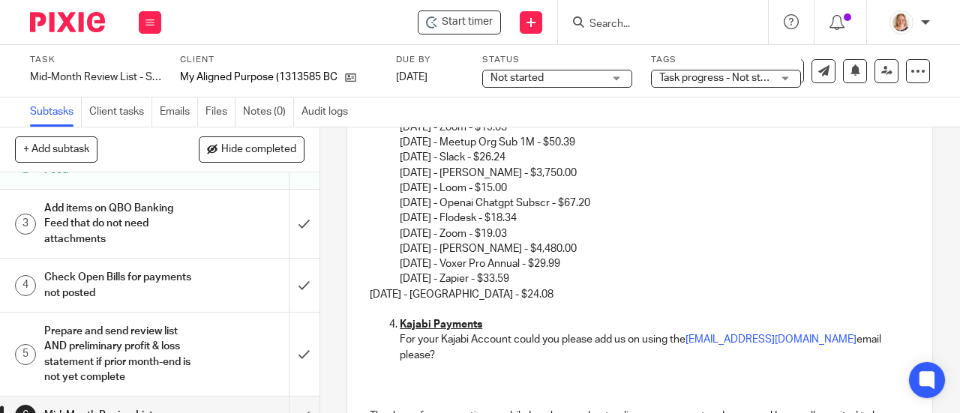
click at [575, 221] on p "RBC USD Visa *5035 08/17/2025 - Uber - $10.97 08/18/2025 - Uber - $13.95 08/18/…" at bounding box center [655, 105] width 510 height 274
click at [572, 223] on p "RBC USD Visa *5035 08/17/2025 - Uber - $10.97 08/18/2025 - Uber - $13.95 08/18/…" at bounding box center [655, 105] width 510 height 274
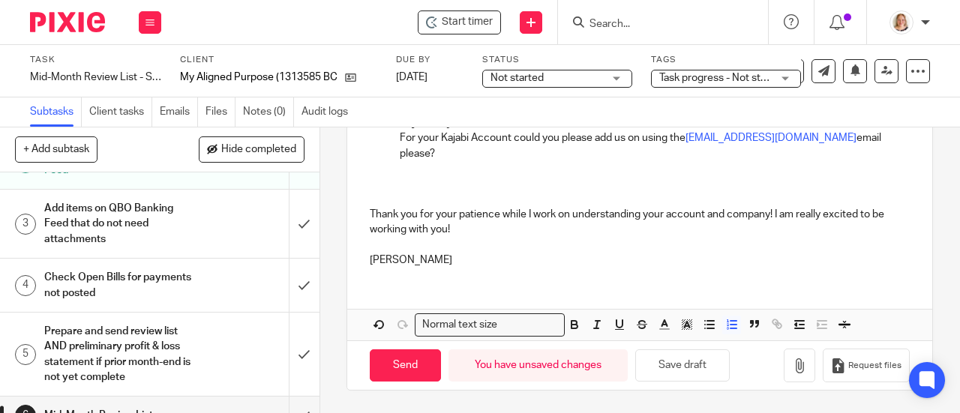
scroll to position [1221, 0]
click at [408, 369] on input "Send" at bounding box center [405, 366] width 71 height 32
type input "Sent"
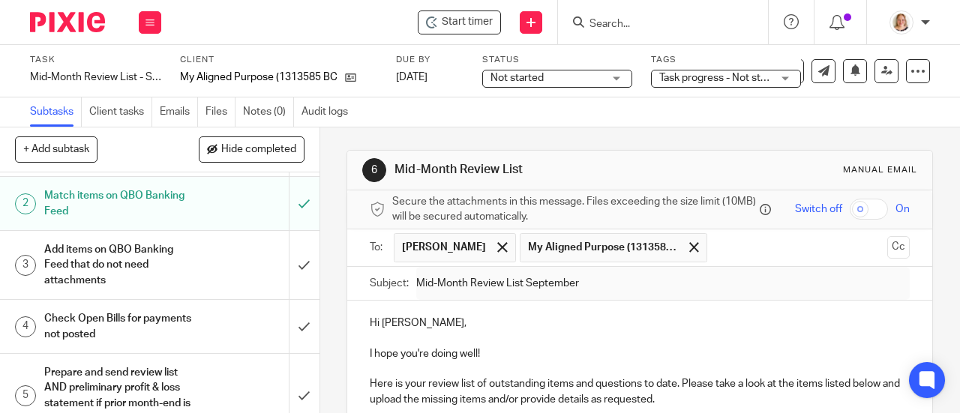
scroll to position [0, 0]
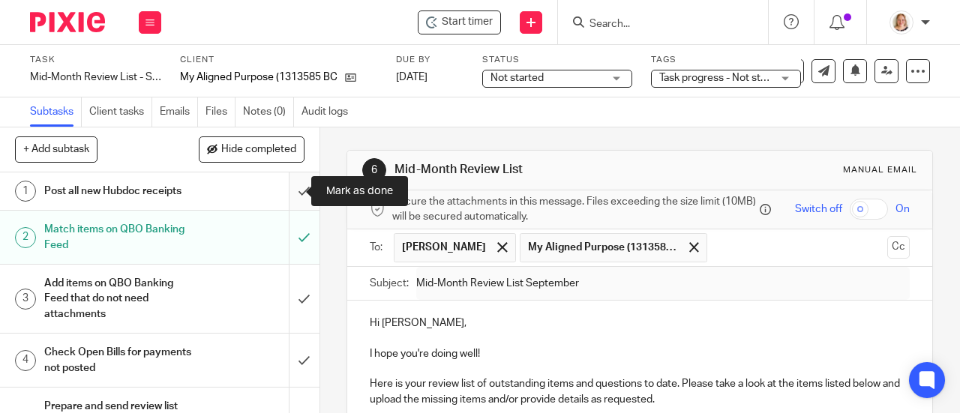
click at [290, 194] on input "submit" at bounding box center [160, 192] width 320 height 38
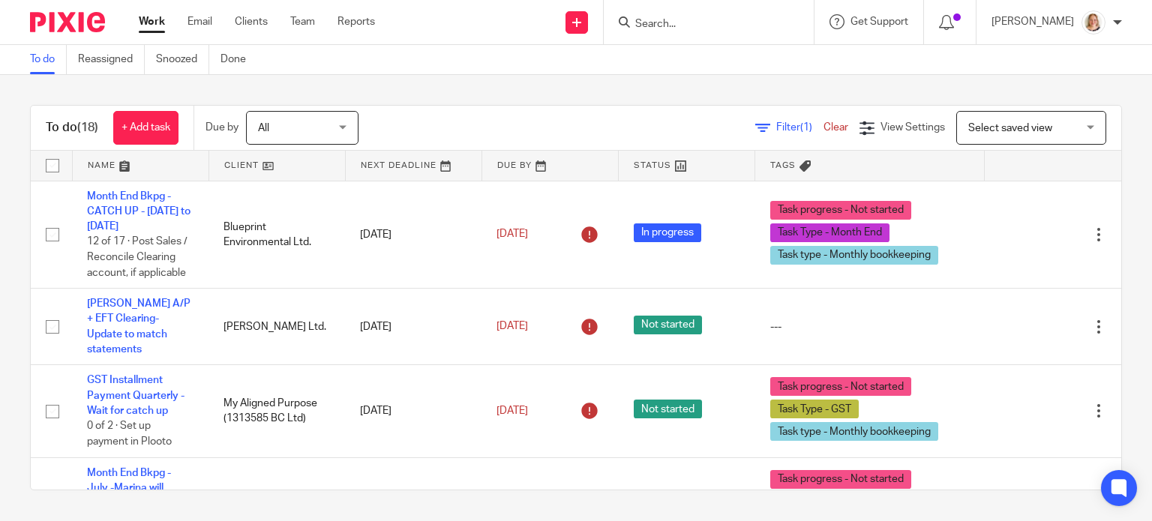
click at [744, 22] on input "Search" at bounding box center [701, 25] width 135 height 14
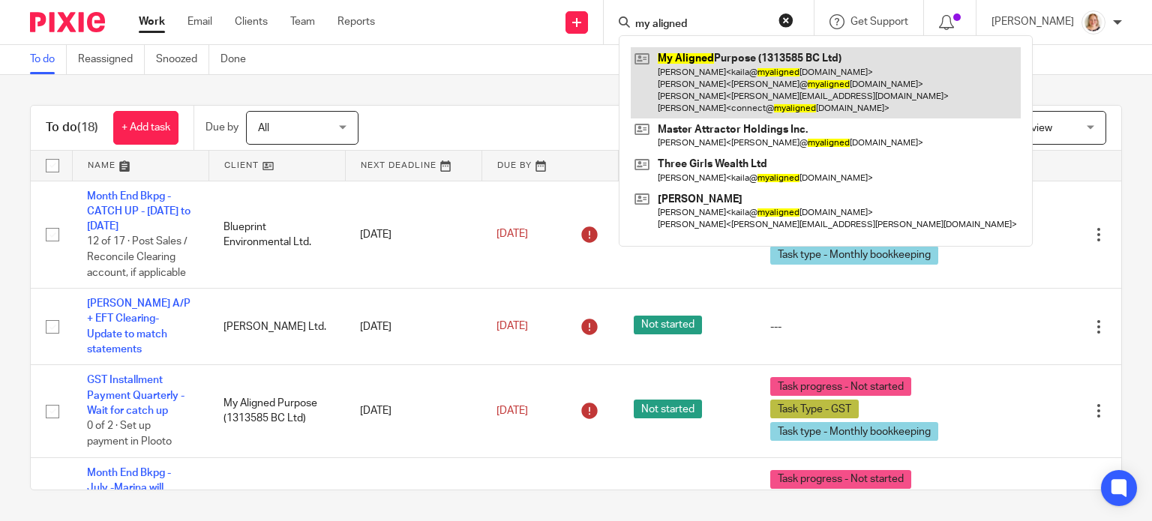
type input "my aligned"
click at [684, 83] on link at bounding box center [826, 82] width 390 height 71
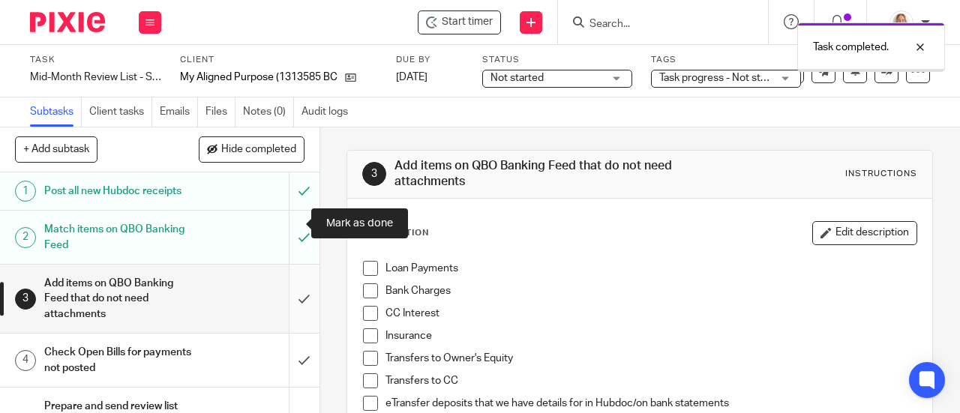
scroll to position [75, 0]
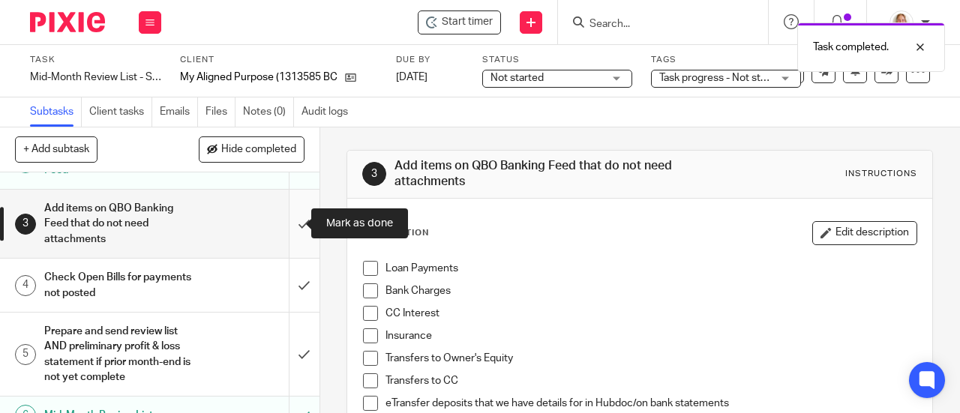
click at [289, 229] on input "submit" at bounding box center [160, 224] width 320 height 68
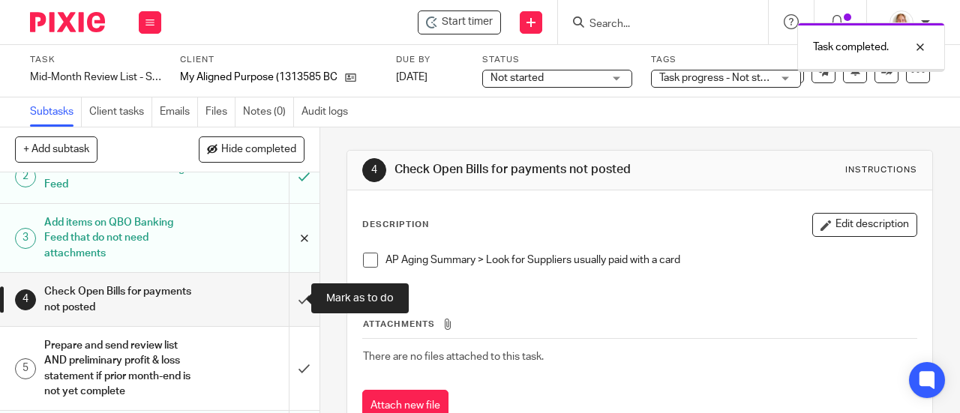
scroll to position [75, 0]
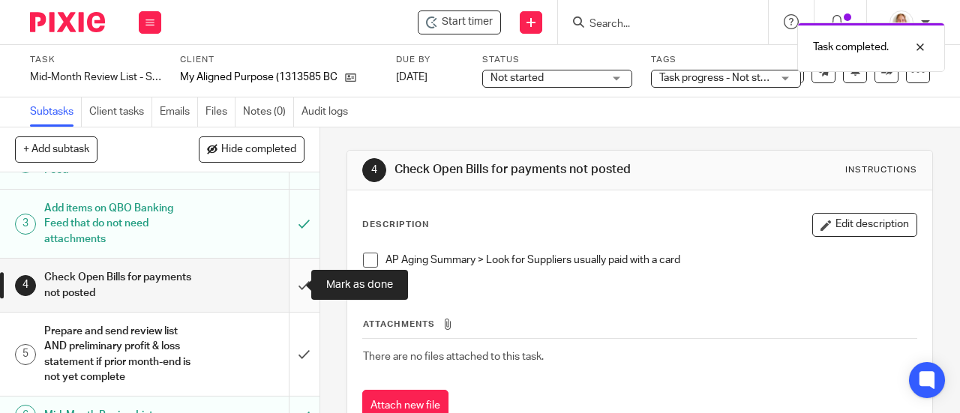
click at [287, 283] on input "submit" at bounding box center [160, 285] width 320 height 53
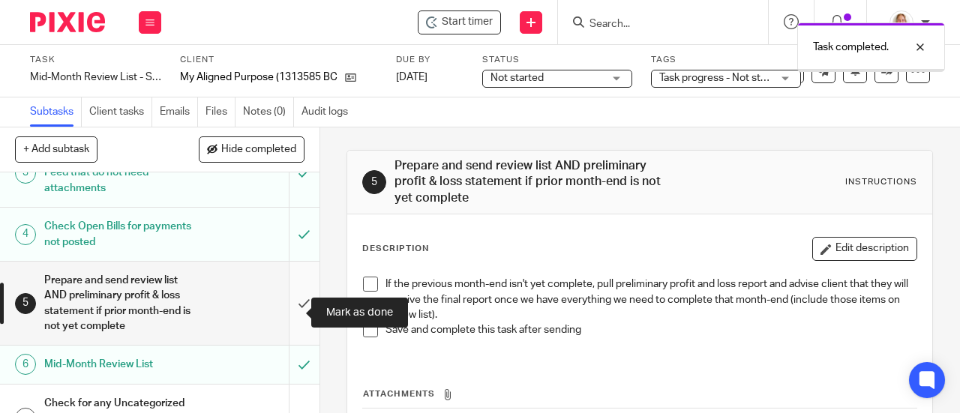
scroll to position [150, 0]
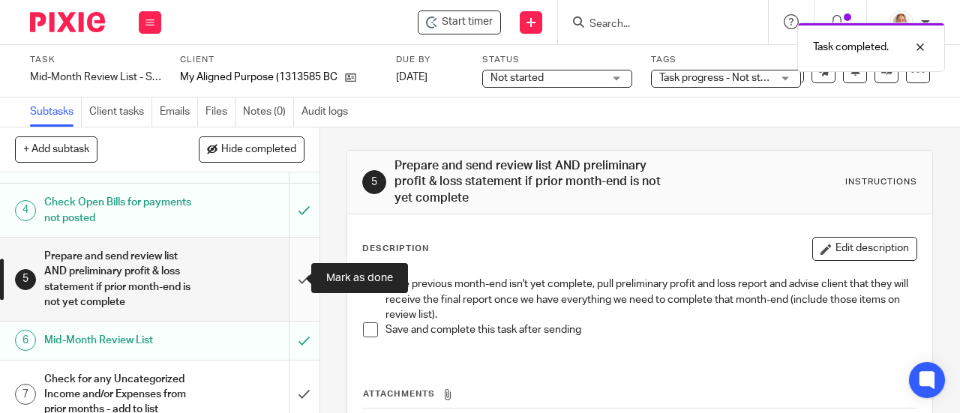
click at [282, 277] on input "submit" at bounding box center [160, 279] width 320 height 83
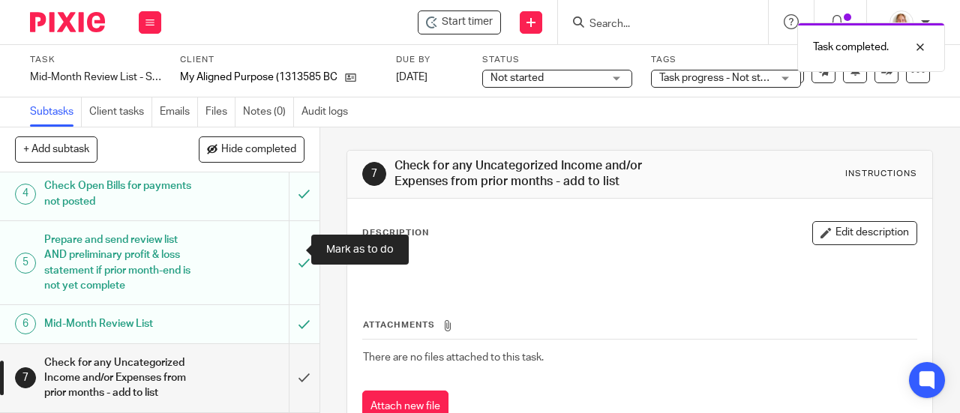
scroll to position [180, 0]
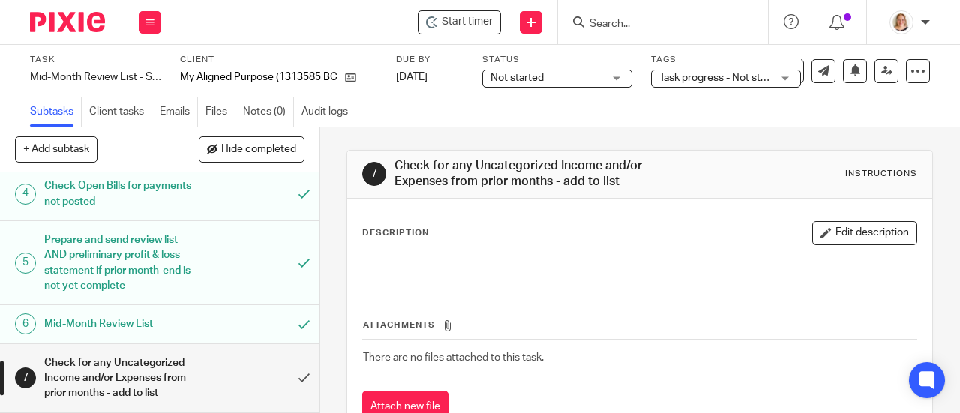
click at [602, 81] on span "Not started" at bounding box center [547, 79] width 113 height 16
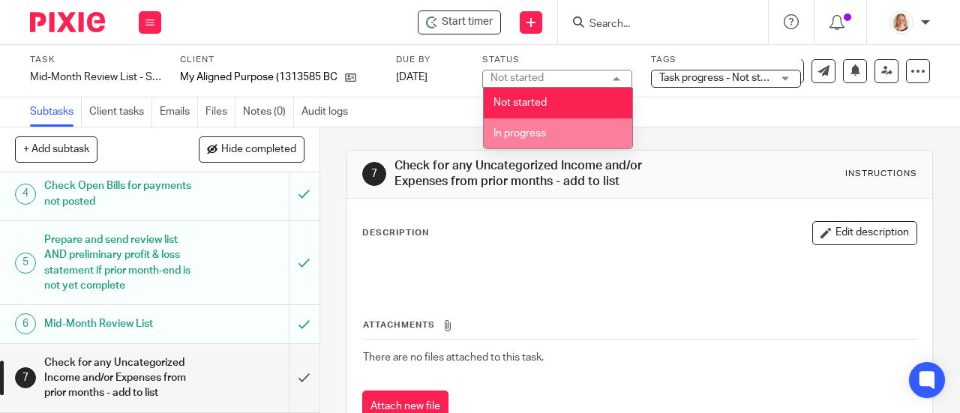
click at [569, 142] on li "In progress" at bounding box center [558, 134] width 149 height 31
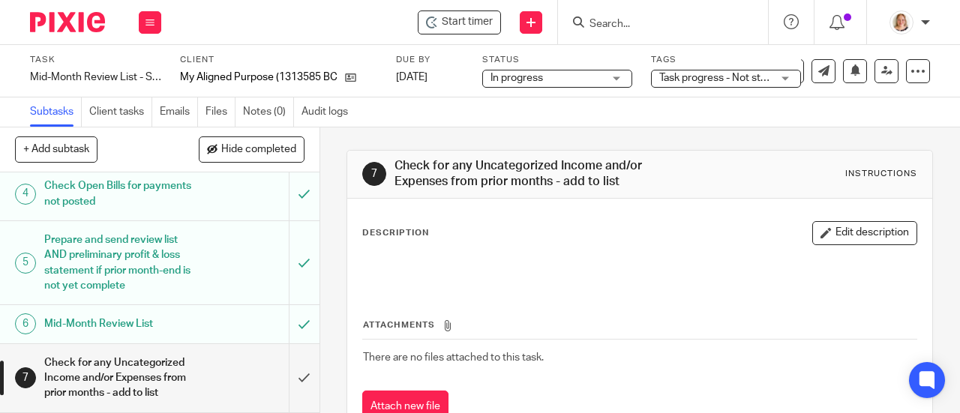
click at [759, 79] on span "Task progress - Not started + 2" at bounding box center [730, 78] width 143 height 11
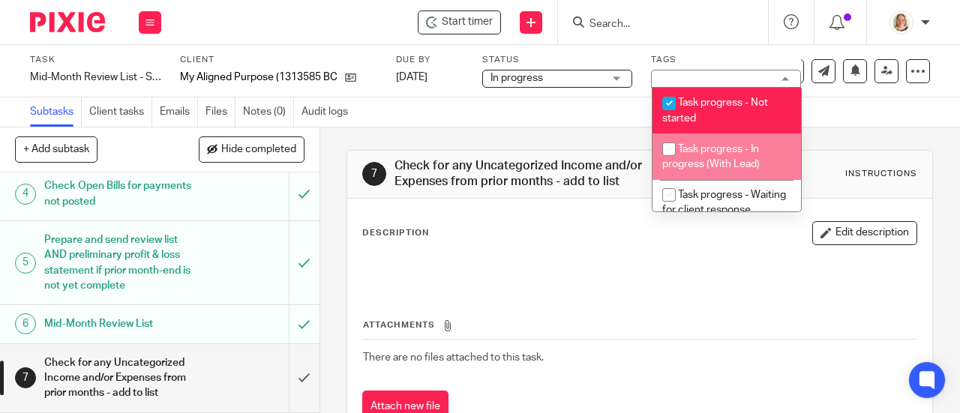
click at [731, 146] on span "Task progress - In progress (With Lead)" at bounding box center [711, 157] width 98 height 26
checkbox input "true"
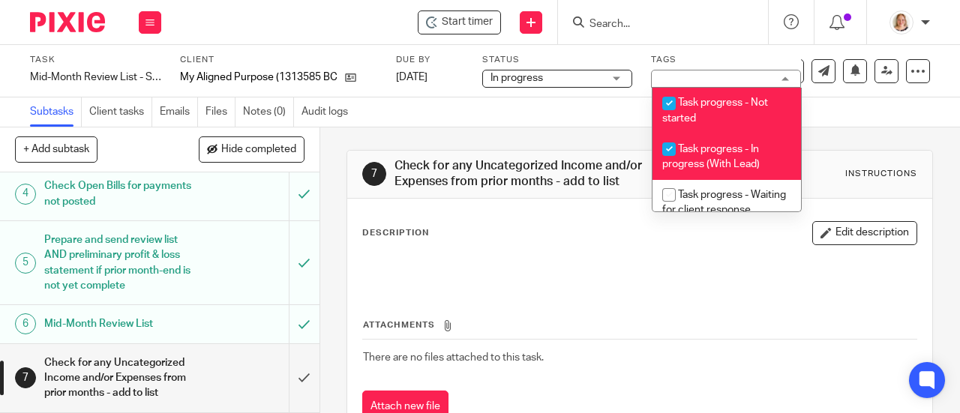
click at [670, 107] on input "checkbox" at bounding box center [669, 103] width 29 height 29
checkbox input "false"
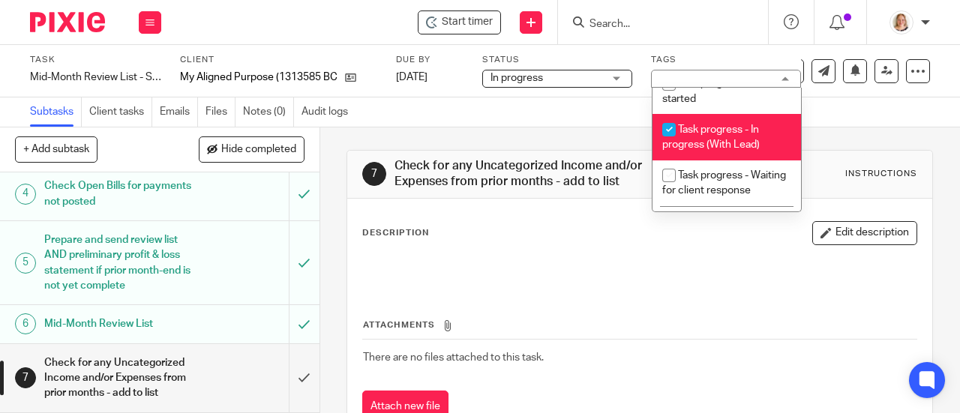
scroll to position [75, 0]
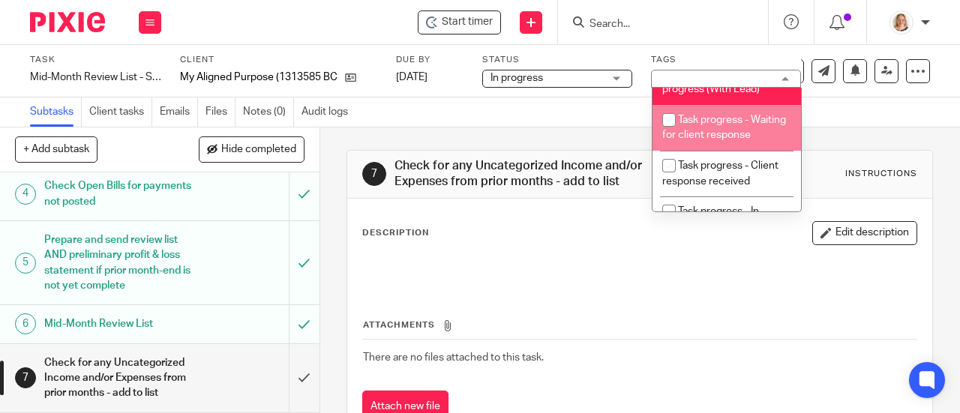
click at [665, 119] on input "checkbox" at bounding box center [669, 120] width 29 height 29
checkbox input "true"
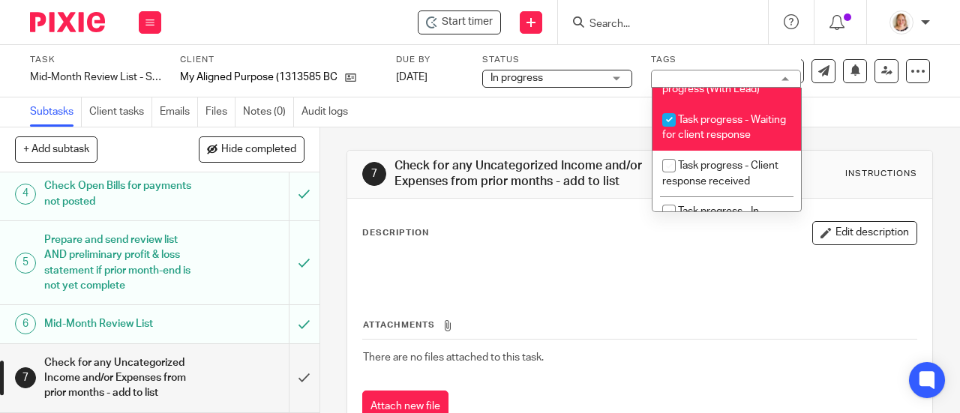
click at [590, 125] on div "Subtasks Client tasks Emails Files Notes (0) Audit logs" at bounding box center [480, 113] width 960 height 30
